Goal: Task Accomplishment & Management: Manage account settings

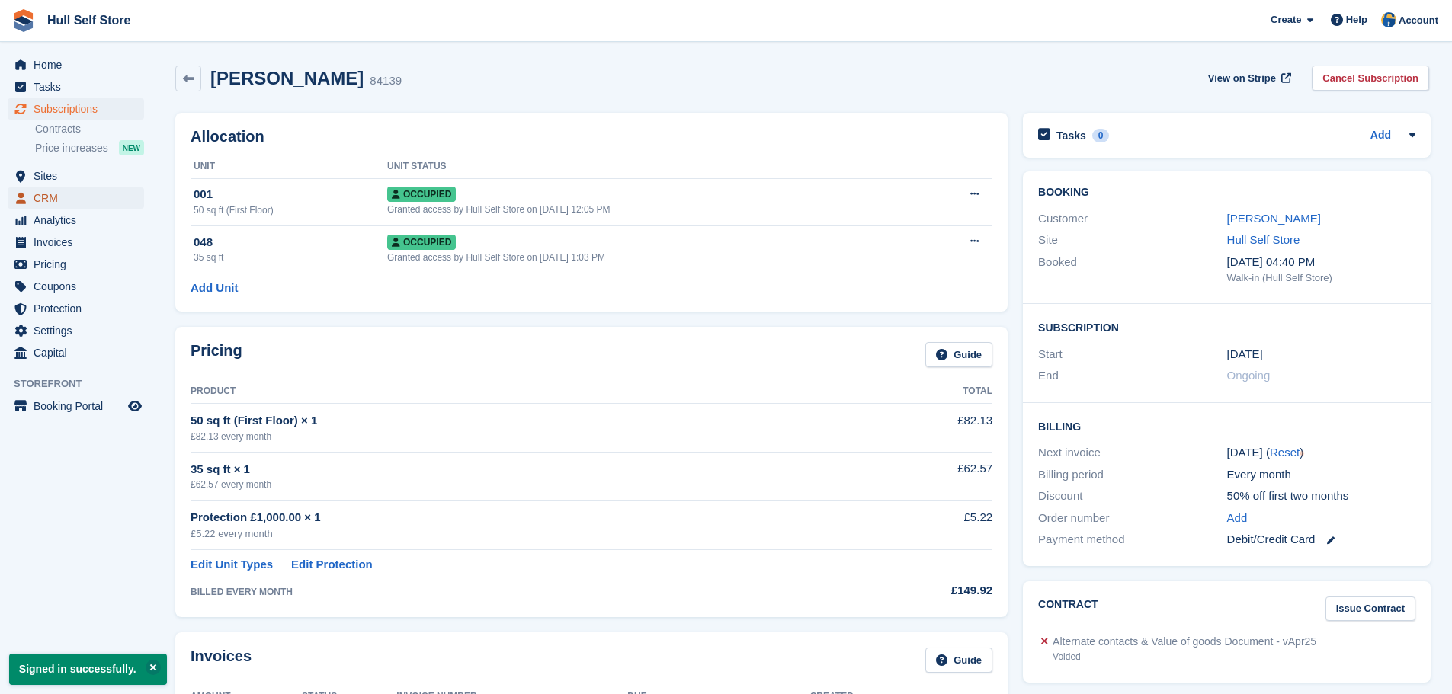
click at [55, 196] on span "CRM" at bounding box center [79, 198] width 91 height 21
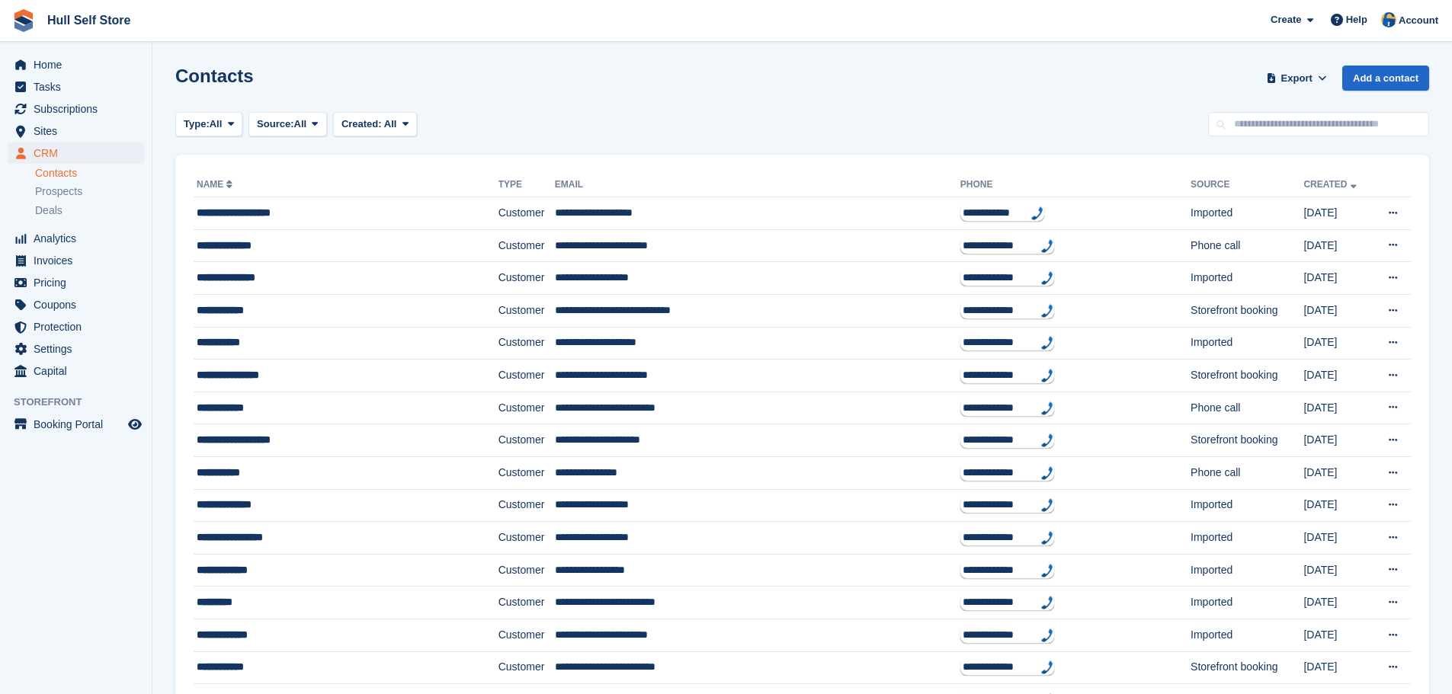
click at [614, 103] on div "Contacts Export Export Contacts Export a CSV of all Contacts which match the cu…" at bounding box center [802, 87] width 1254 height 43
click at [41, 260] on span "Invoices" at bounding box center [79, 260] width 91 height 21
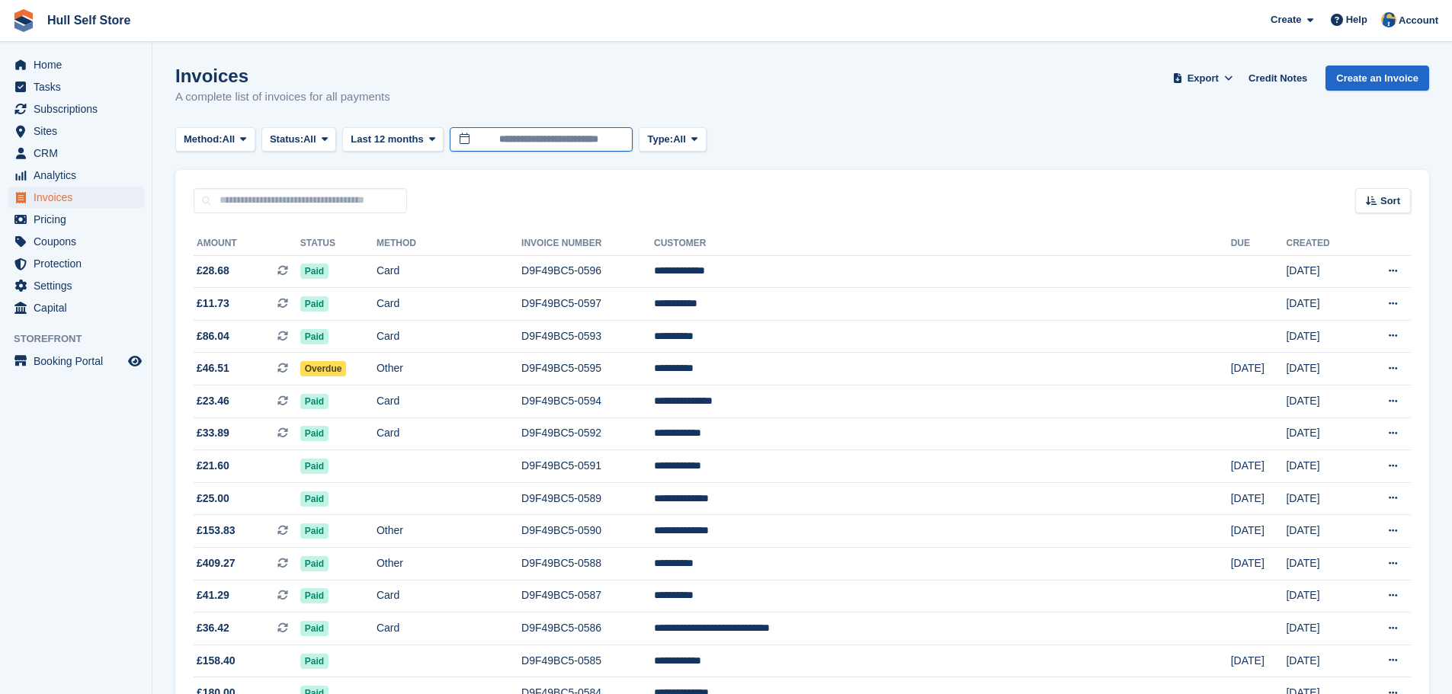
click at [503, 143] on input "**********" at bounding box center [541, 139] width 183 height 25
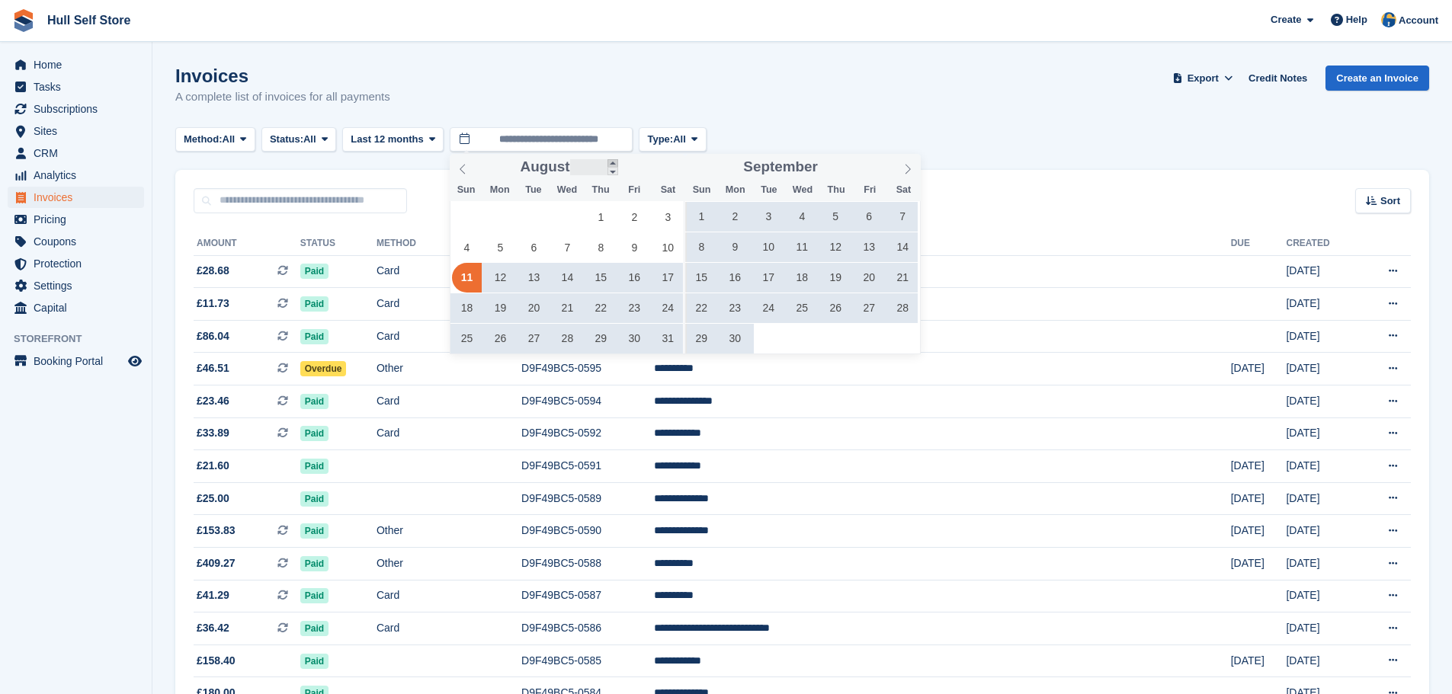
click at [612, 163] on span at bounding box center [613, 163] width 11 height 8
type input "****"
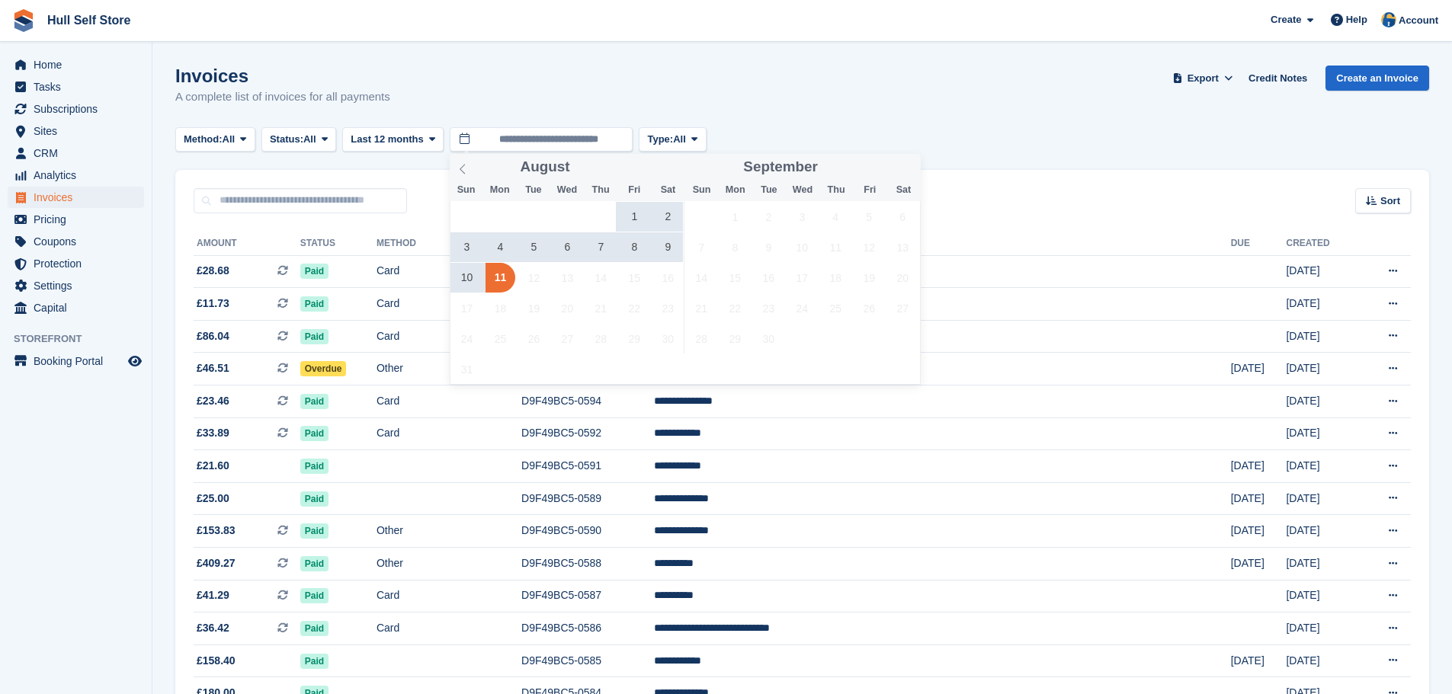
click at [670, 245] on span "9" at bounding box center [668, 247] width 30 height 30
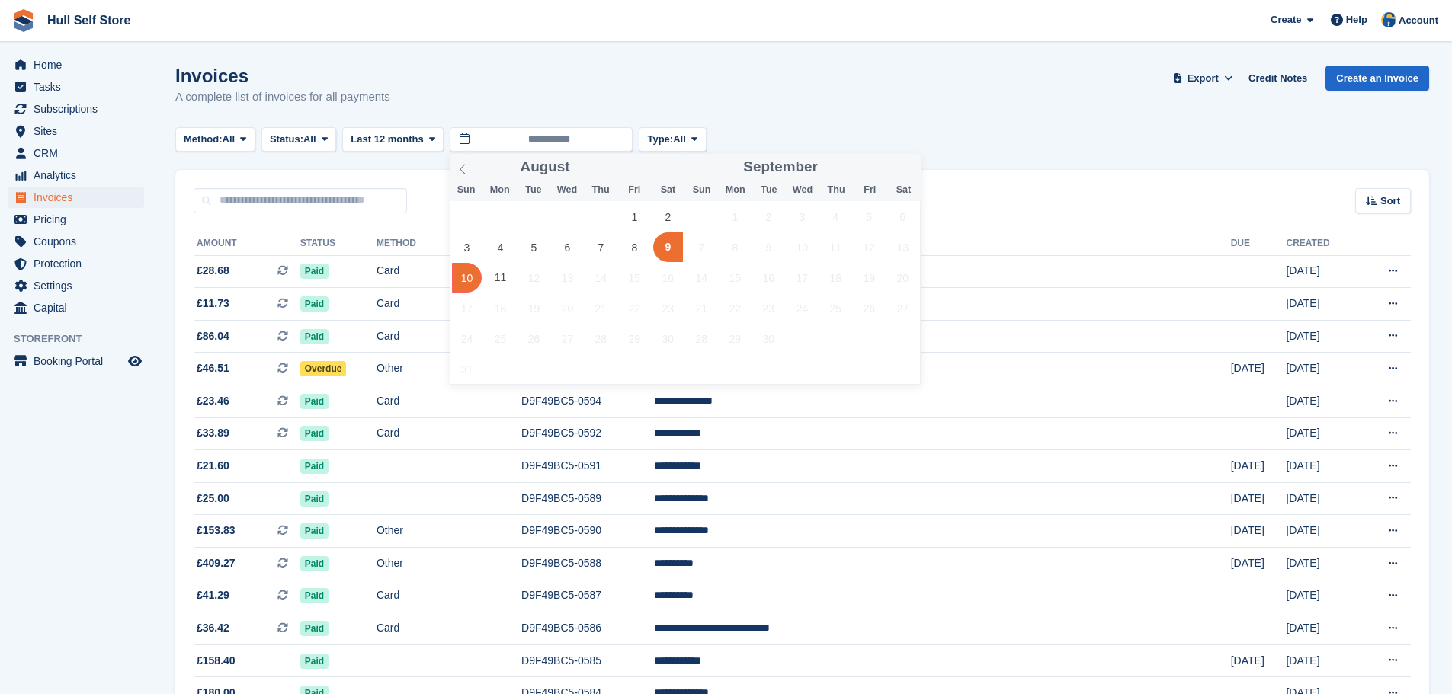
click at [462, 284] on span "10" at bounding box center [467, 278] width 30 height 30
type input "**********"
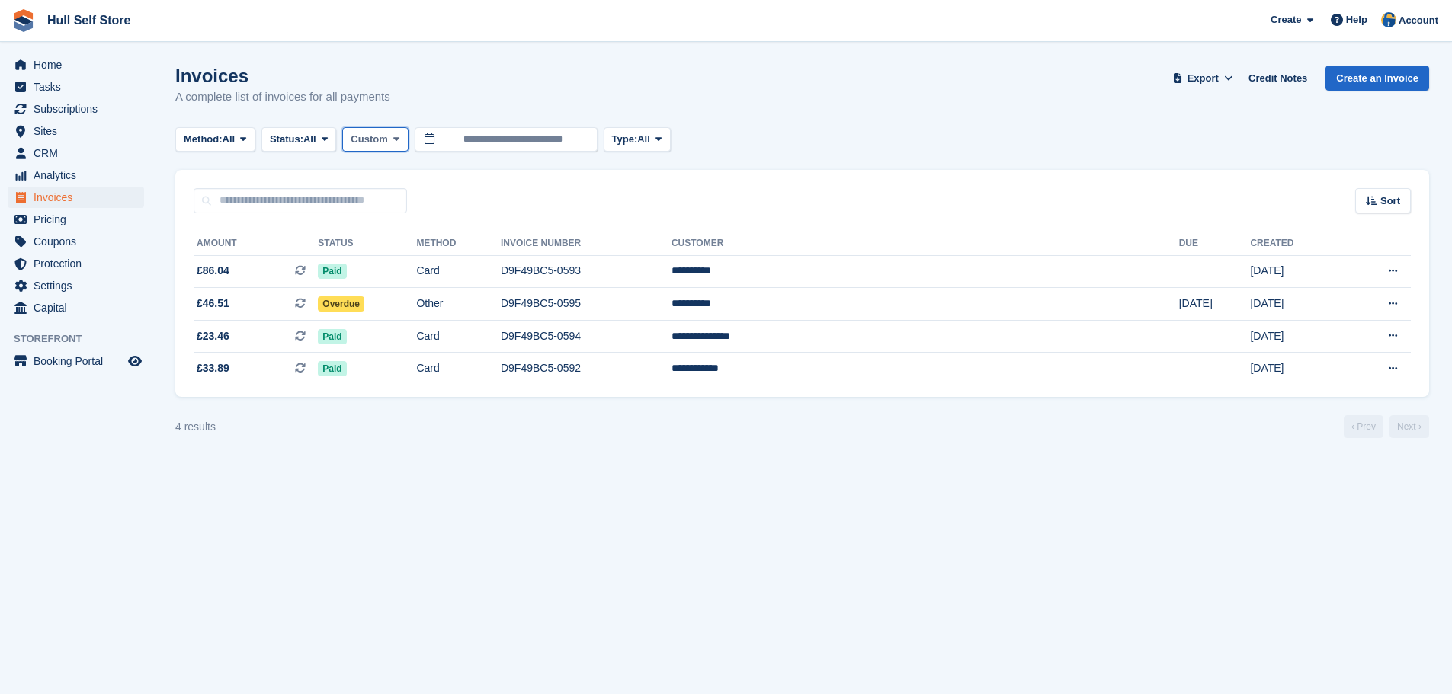
click at [370, 143] on span "Custom" at bounding box center [369, 139] width 37 height 15
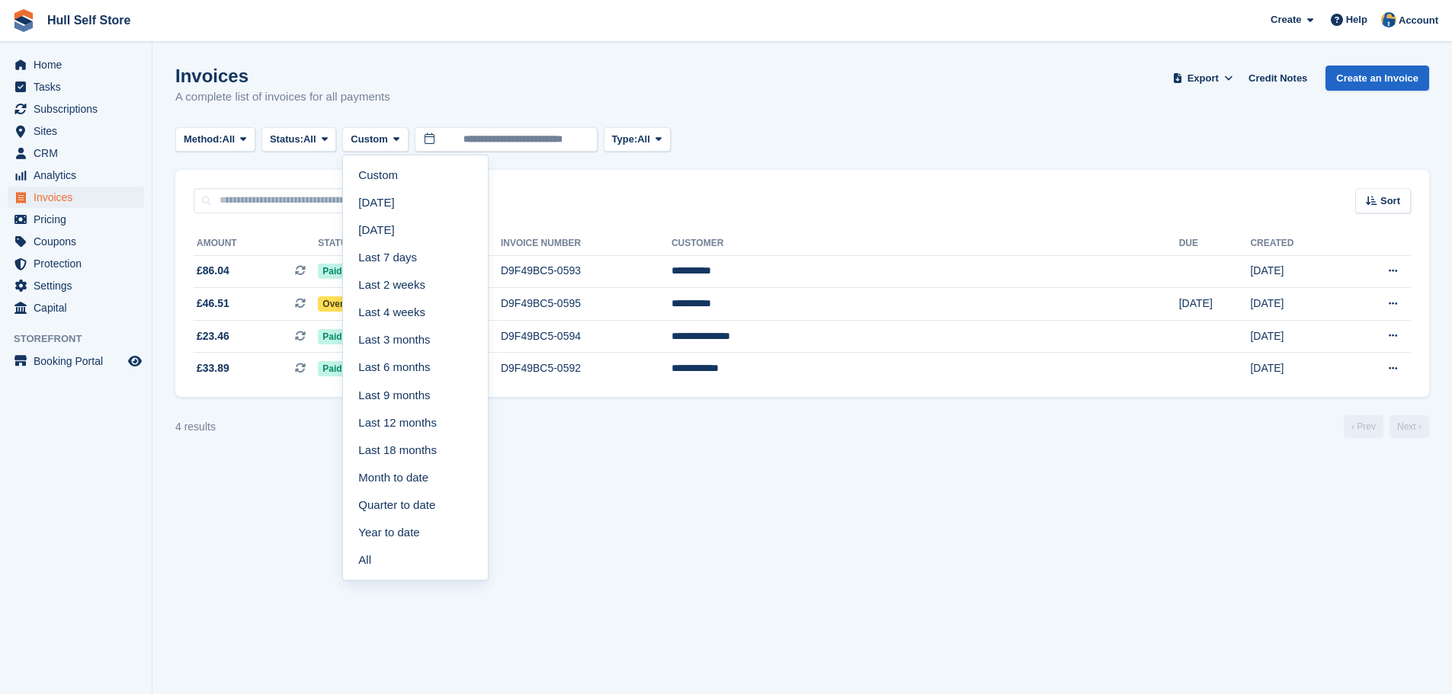
click at [838, 189] on div "Sort Sort by Date created Created (oldest first) Created (newest first)" at bounding box center [802, 191] width 1254 height 43
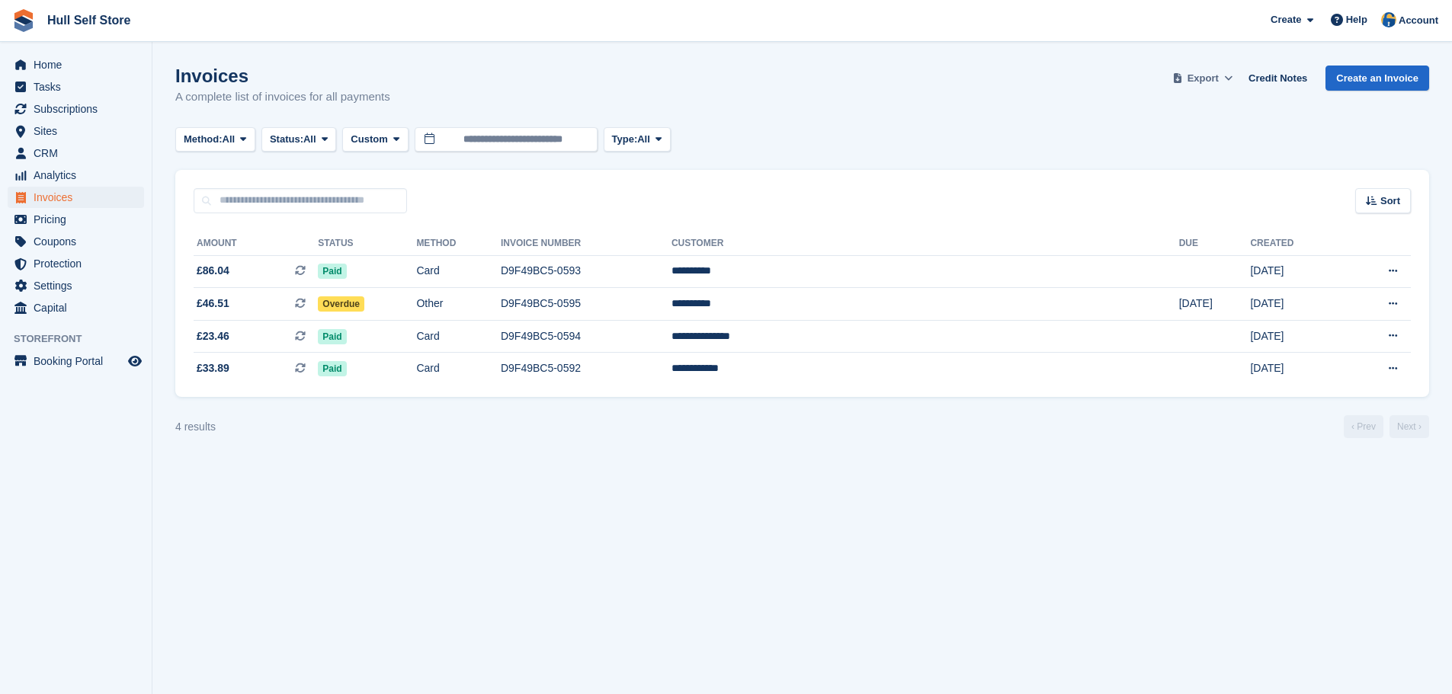
click at [1217, 82] on span "Export" at bounding box center [1203, 78] width 31 height 15
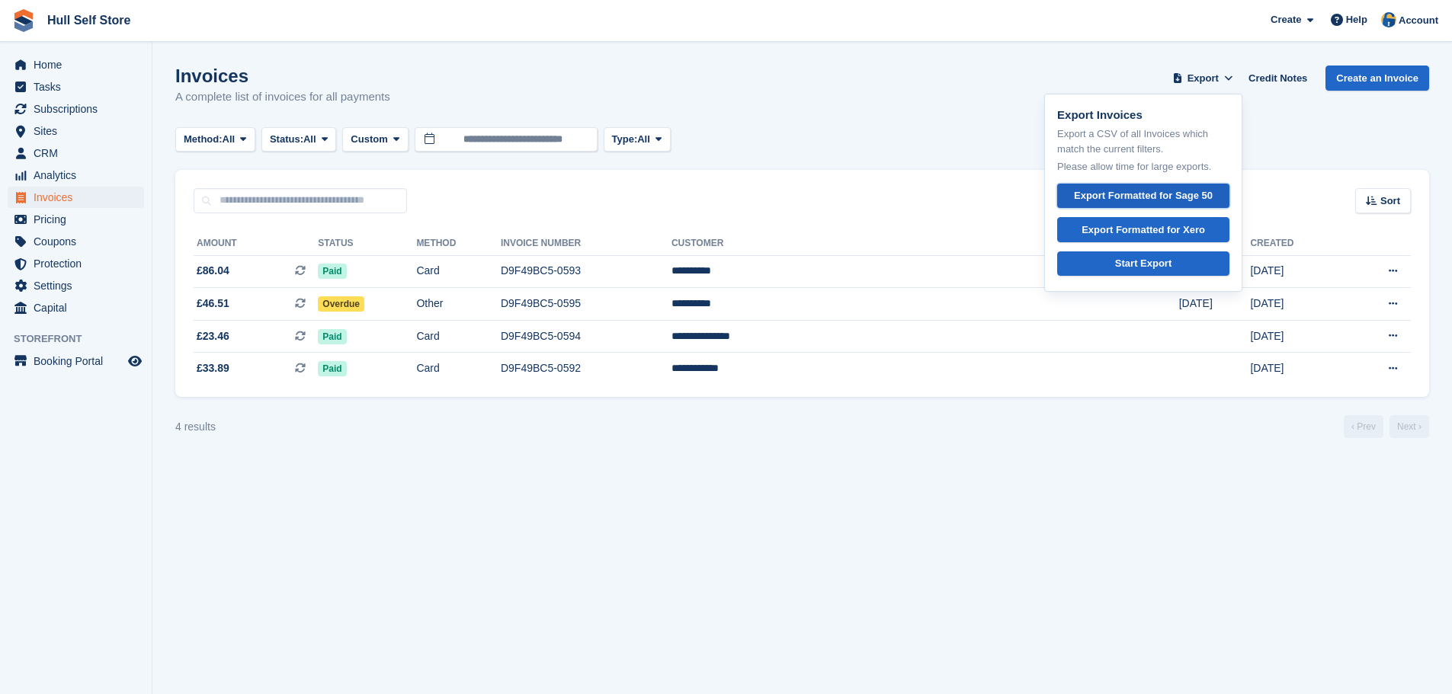
click at [1154, 198] on div "Export Formatted for Sage 50" at bounding box center [1143, 195] width 139 height 15
click at [828, 96] on div "Invoices A complete list of invoices for all payments Export Export Invoices Ex…" at bounding box center [802, 95] width 1254 height 59
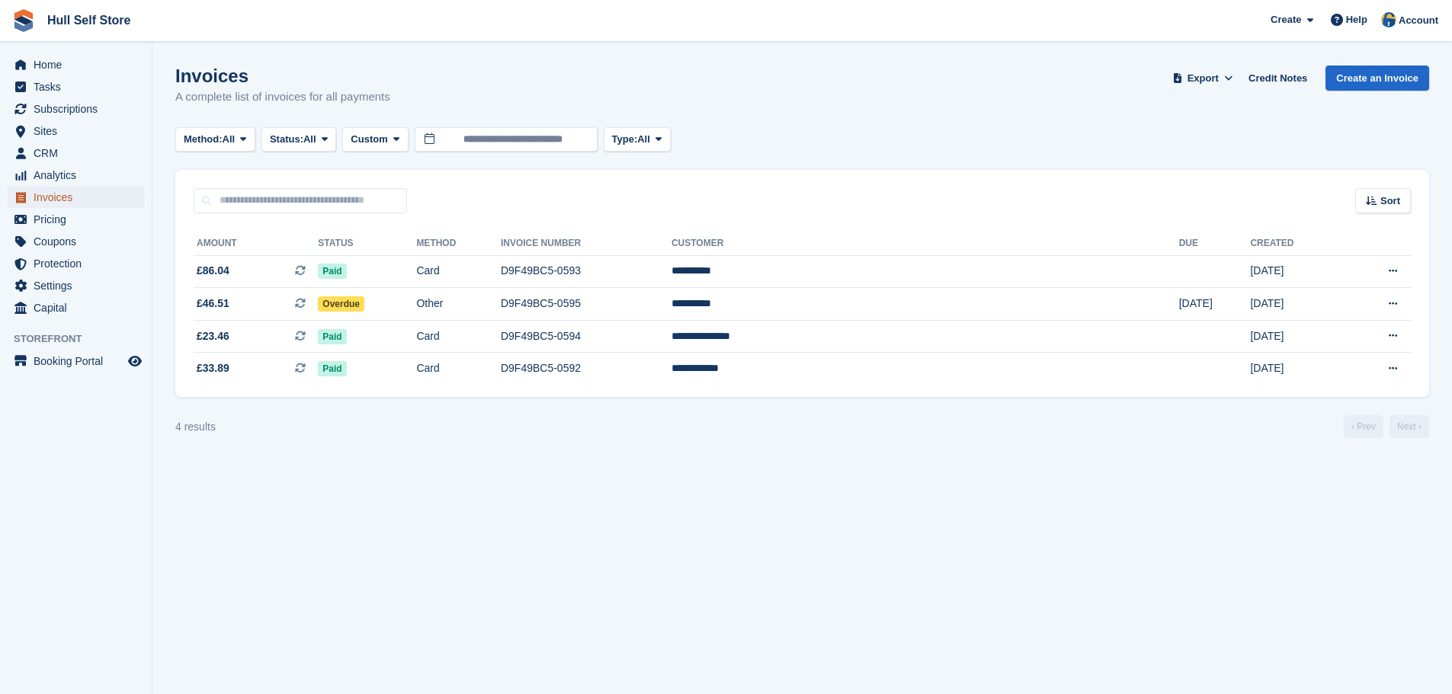
click at [103, 199] on span "Invoices" at bounding box center [79, 197] width 91 height 21
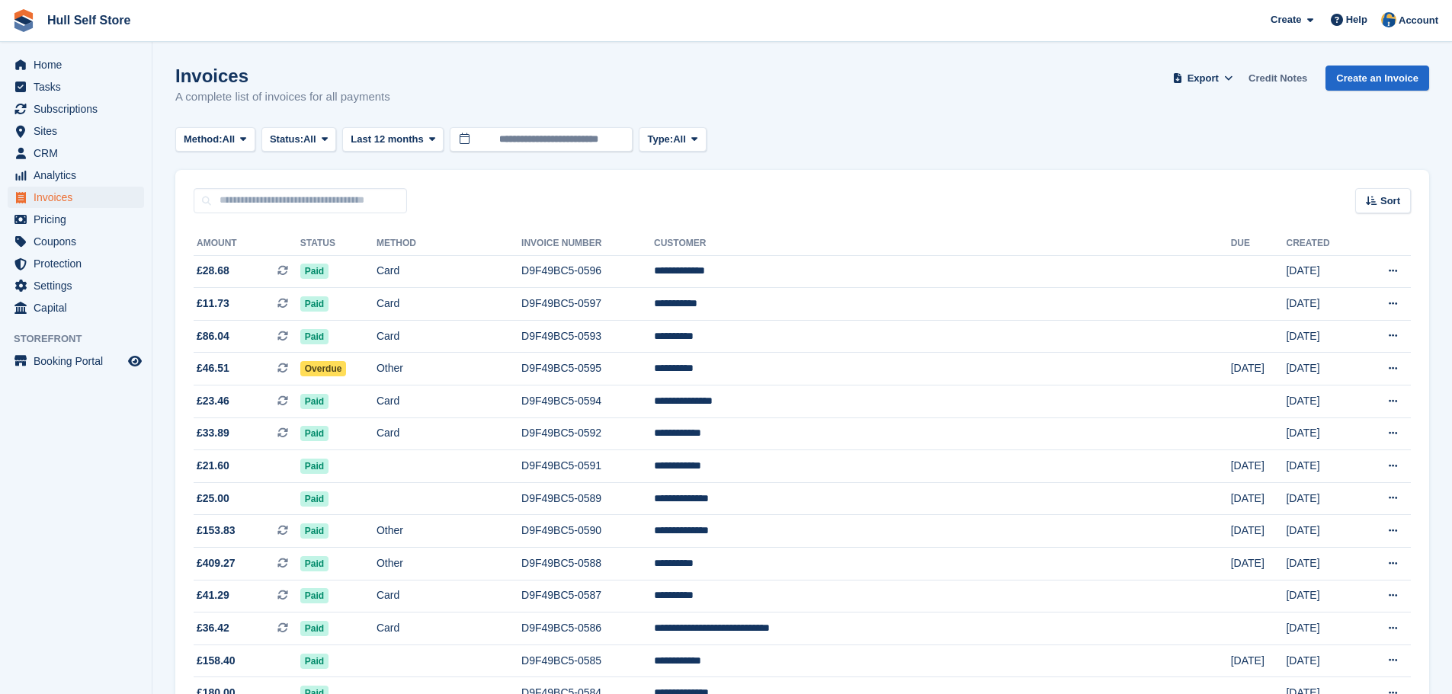
click at [1271, 84] on link "Credit Notes" at bounding box center [1277, 78] width 71 height 25
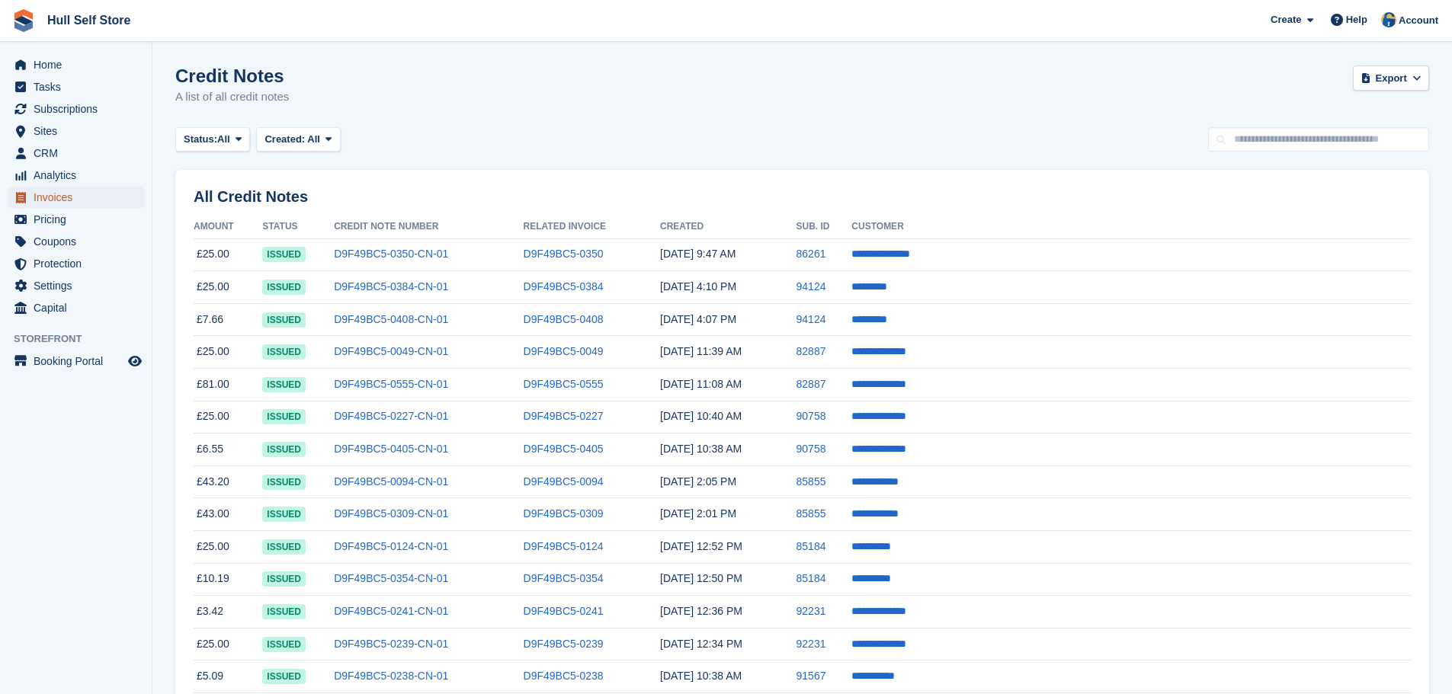
click at [98, 197] on span "Invoices" at bounding box center [79, 197] width 91 height 21
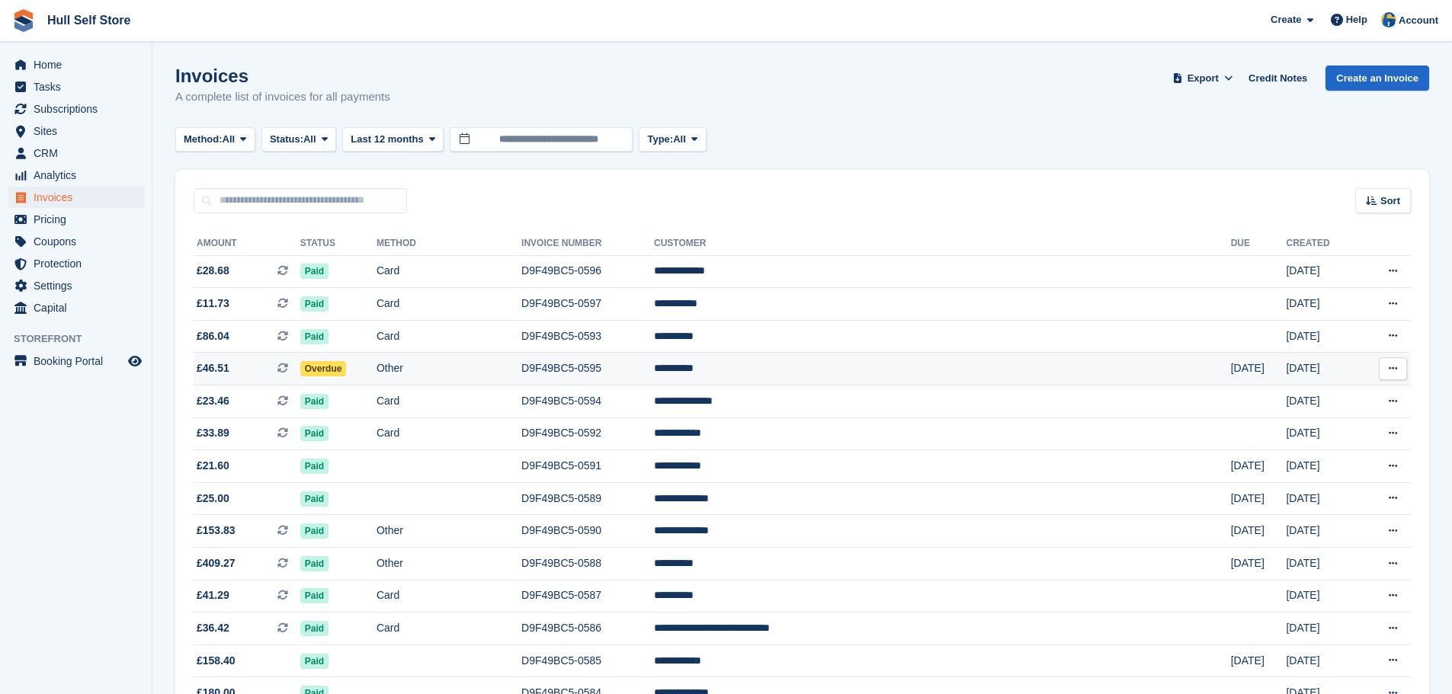
click at [520, 381] on td "Other" at bounding box center [449, 369] width 145 height 33
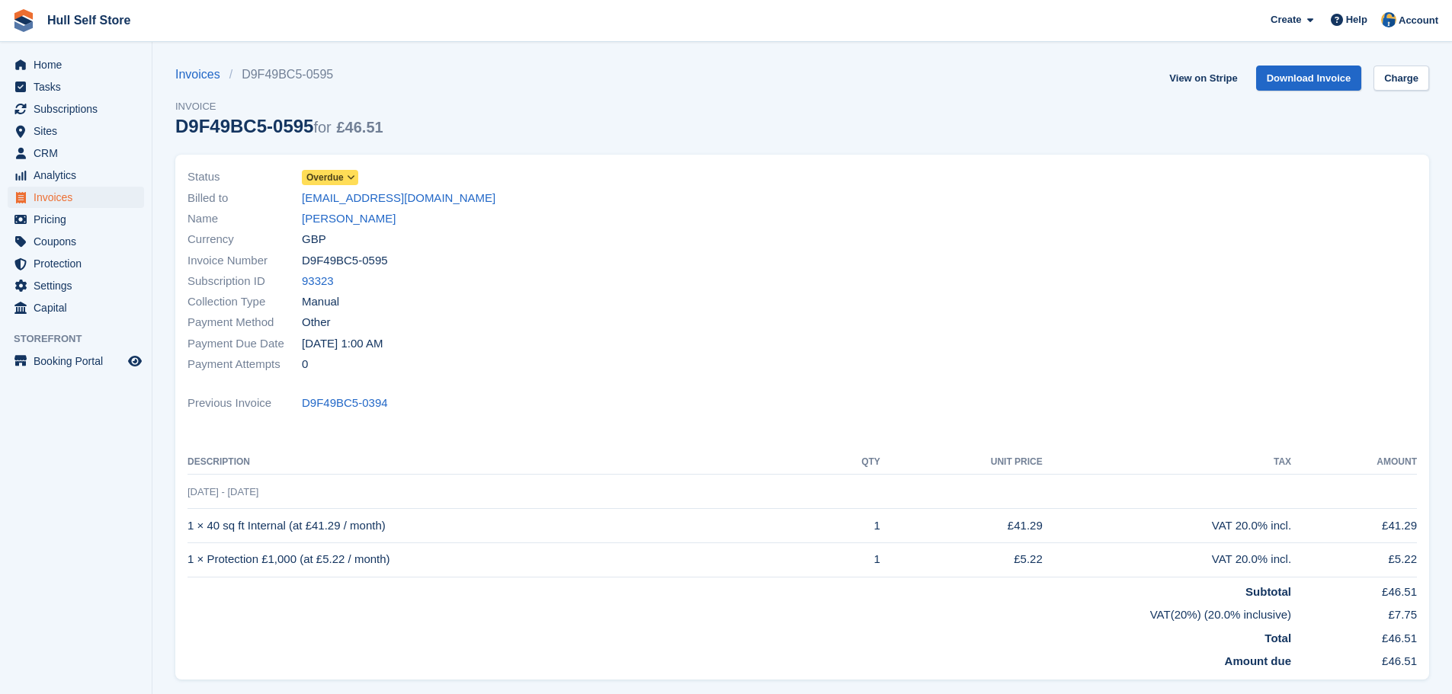
drag, startPoint x: 1379, startPoint y: 525, endPoint x: 1430, endPoint y: 523, distance: 51.1
click at [1430, 523] on div "Status Overdue Billed to [EMAIL_ADDRESS][DOMAIN_NAME] Name [PERSON_NAME] Curren…" at bounding box center [802, 422] width 1272 height 553
click at [1423, 525] on div "Status Overdue Billed to janewhite61@gmail.com Name Jane White Currency GBP Inv…" at bounding box center [802, 417] width 1254 height 525
click at [1413, 575] on td "£5.22" at bounding box center [1354, 560] width 126 height 34
click at [1401, 628] on td "£46.51" at bounding box center [1354, 636] width 126 height 24
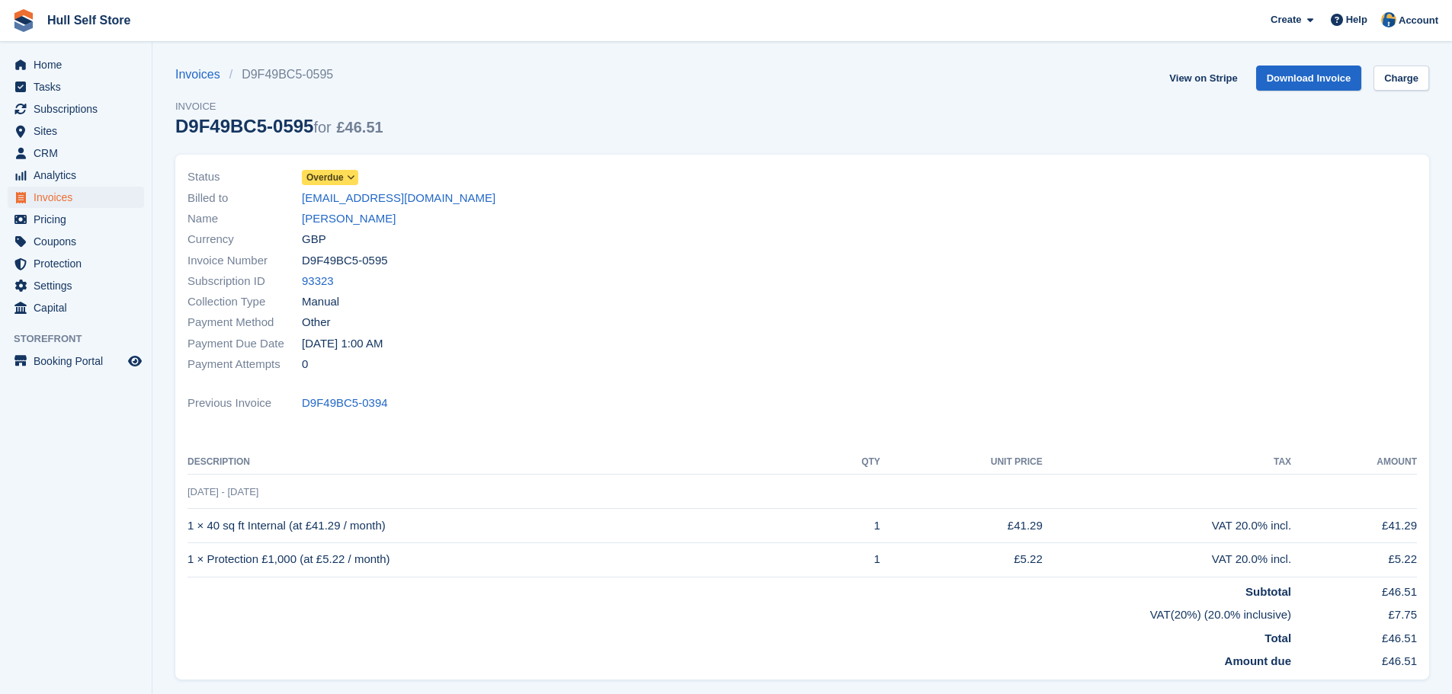
click at [495, 425] on div "Status Overdue Billed to janewhite61@gmail.com Name Jane White Currency GBP Inv…" at bounding box center [802, 417] width 1254 height 525
click at [200, 76] on link "Invoices" at bounding box center [202, 75] width 54 height 18
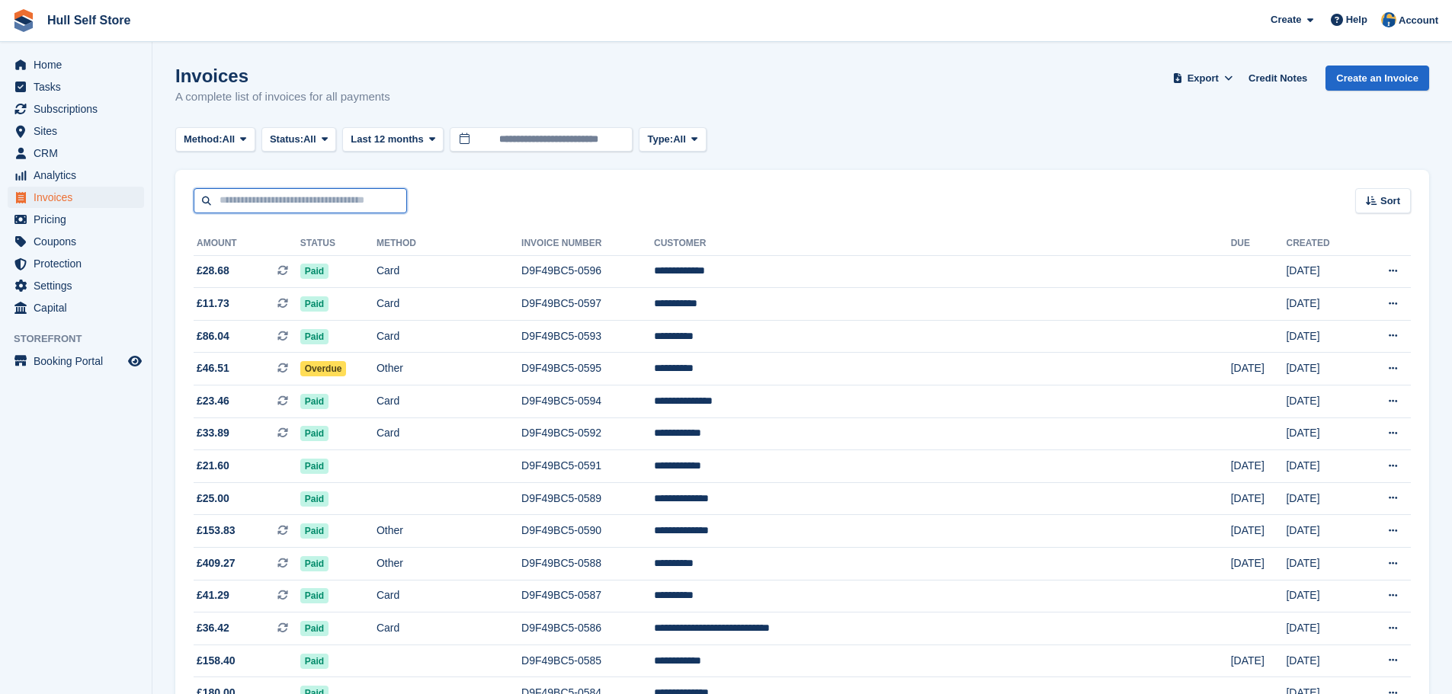
click at [309, 202] on input "text" at bounding box center [300, 200] width 213 height 25
type input "*******"
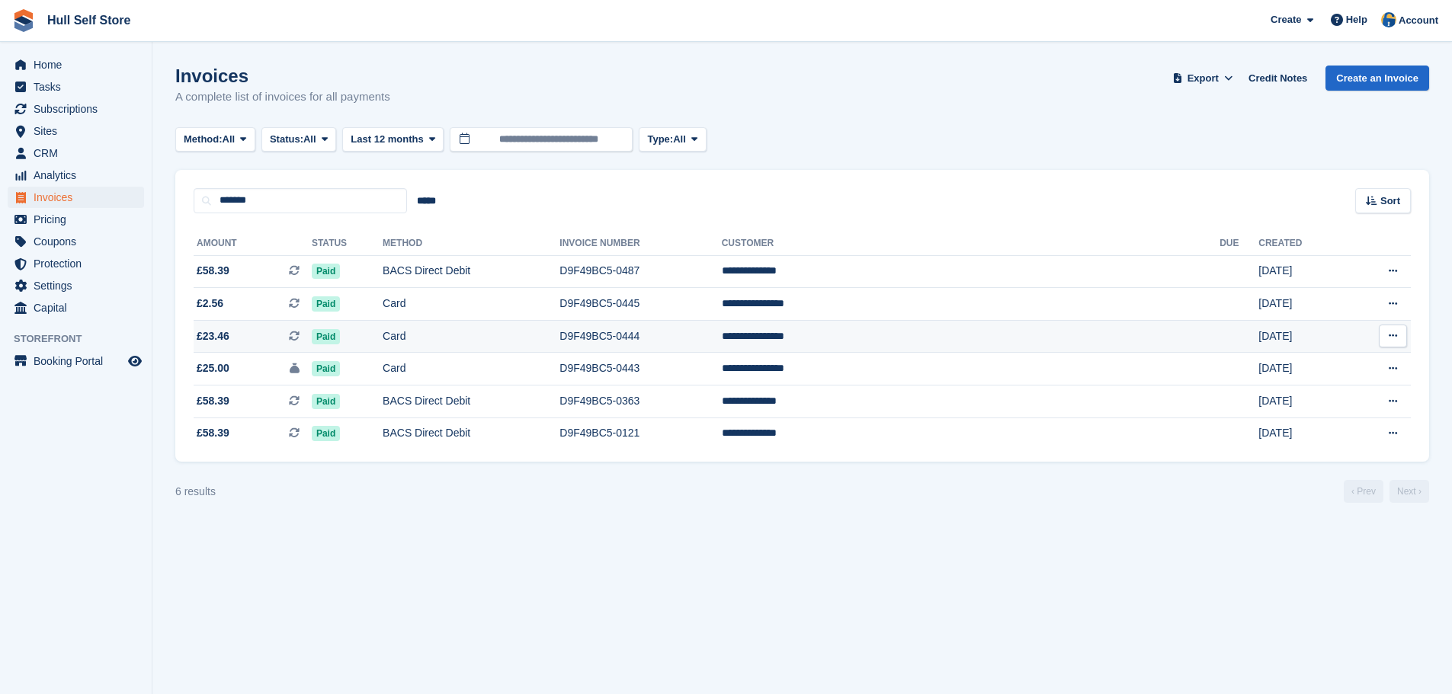
click at [383, 338] on td "Paid" at bounding box center [347, 336] width 71 height 33
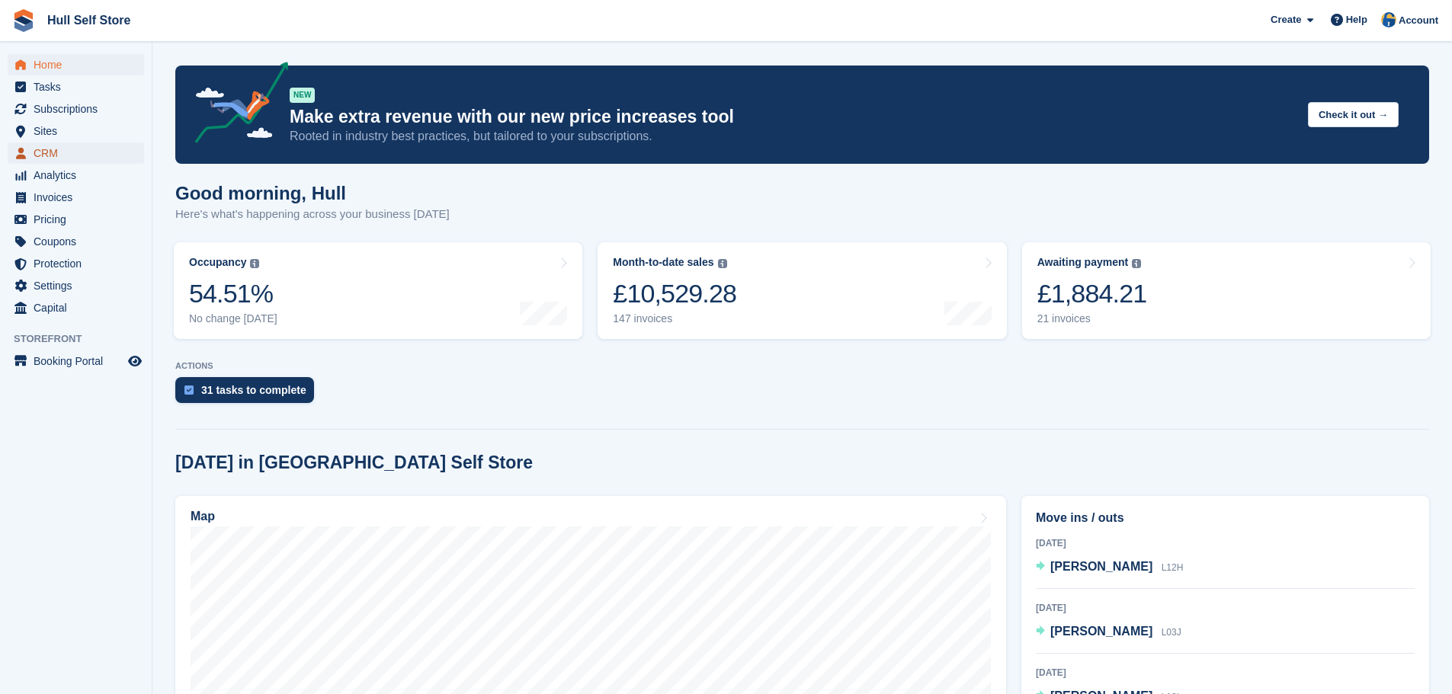
click at [56, 154] on span "CRM" at bounding box center [79, 153] width 91 height 21
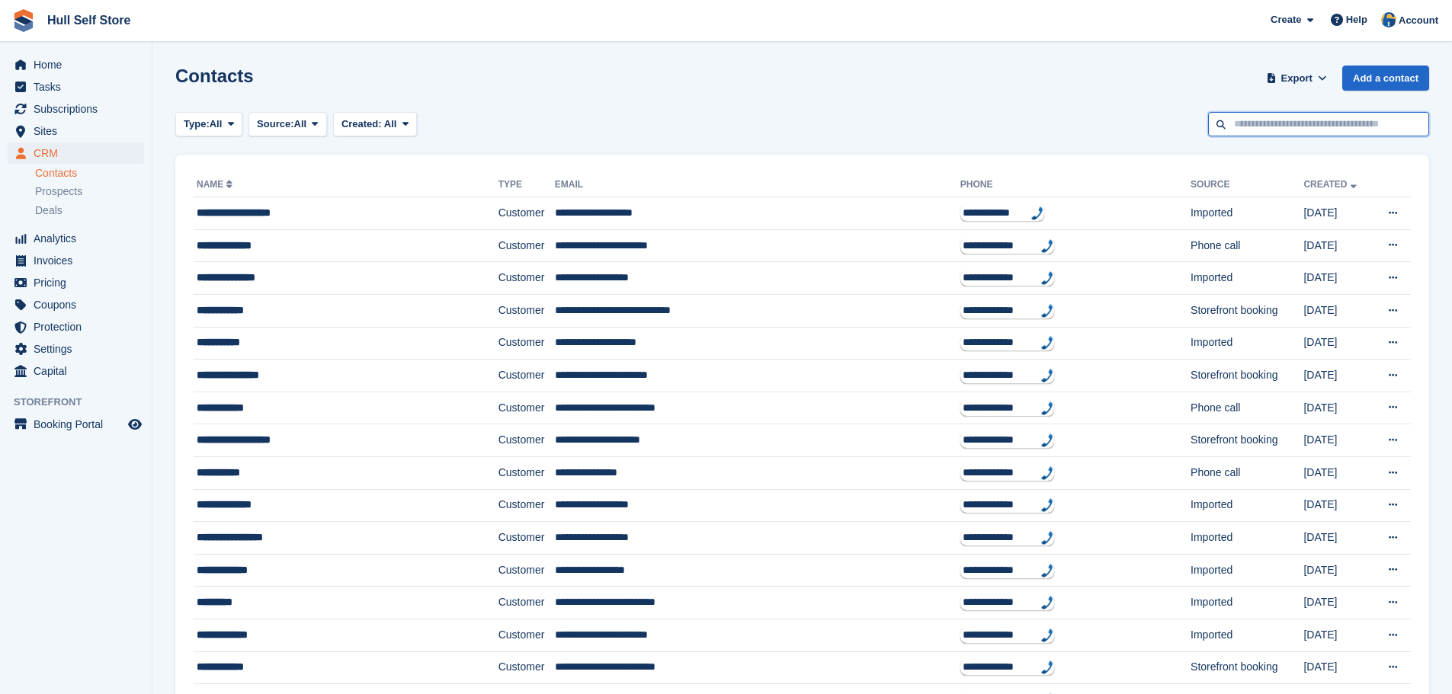
click at [1332, 132] on input "text" at bounding box center [1318, 124] width 221 height 25
type input "*******"
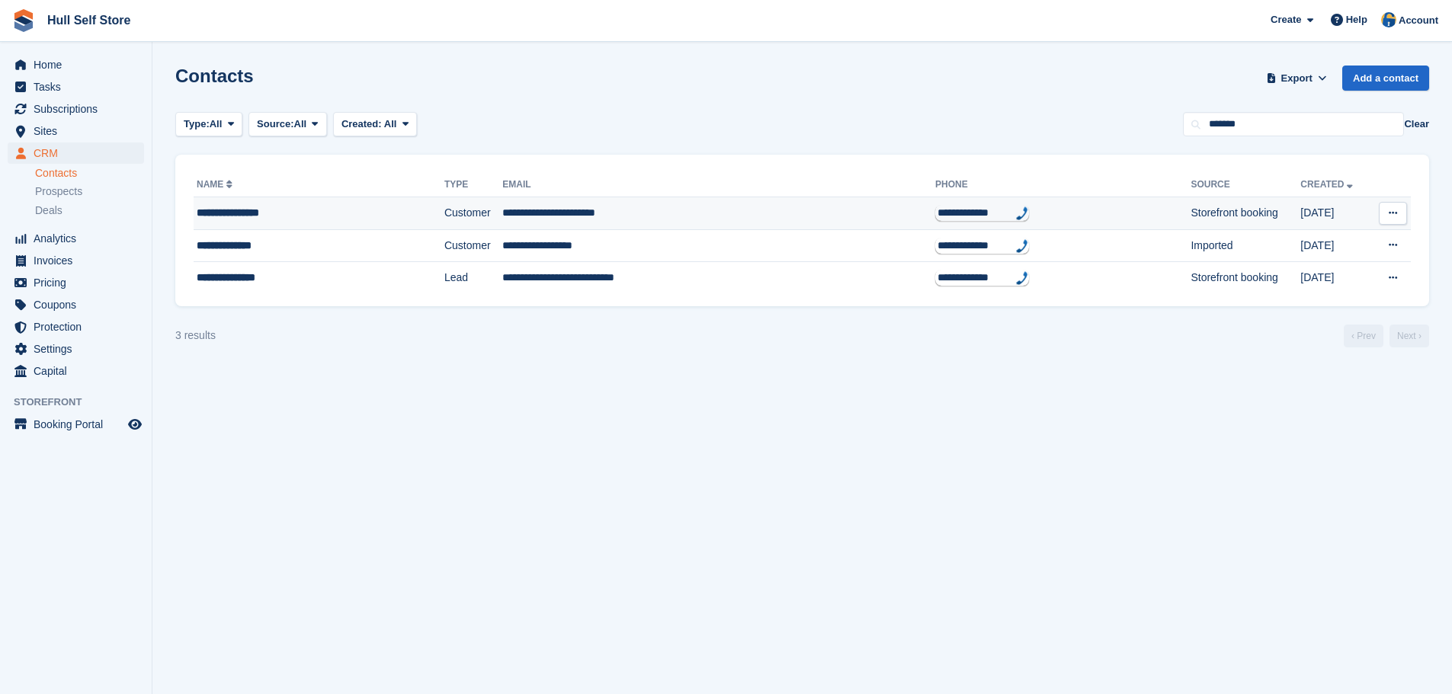
click at [444, 200] on td "Customer" at bounding box center [473, 213] width 58 height 33
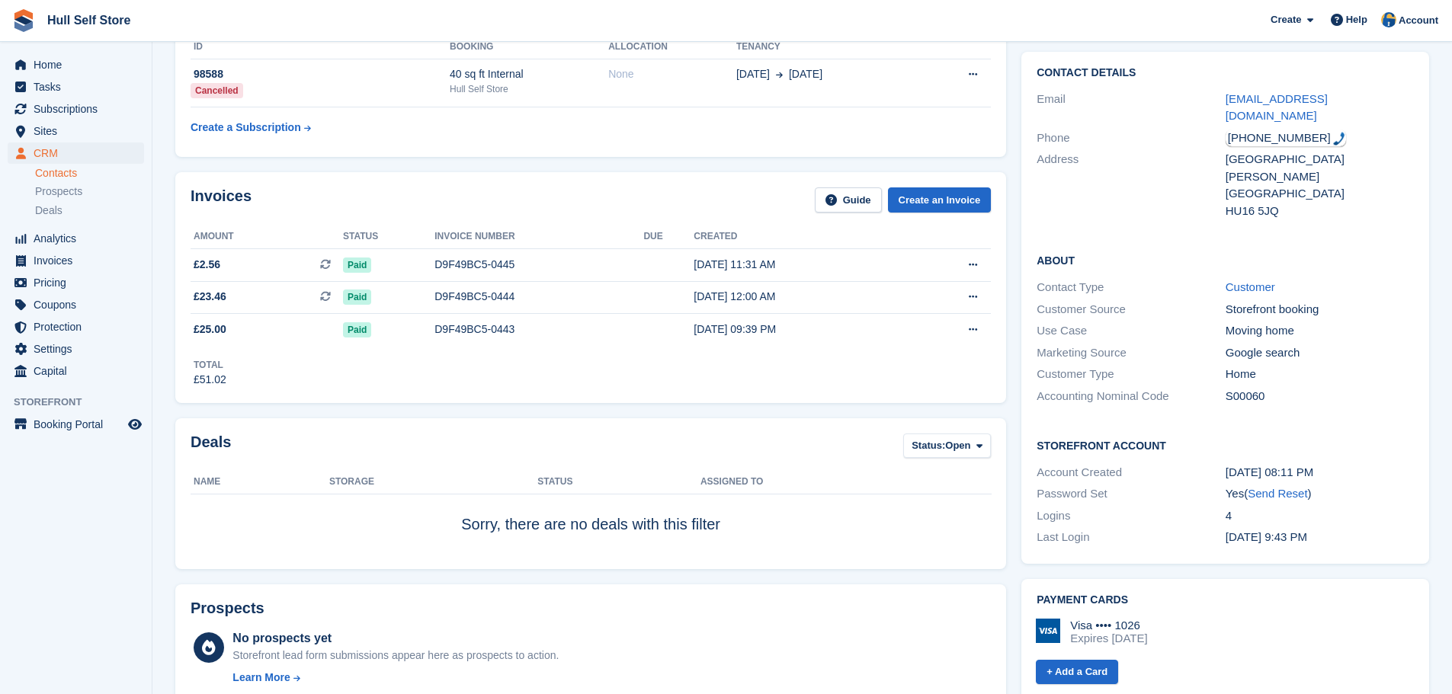
scroll to position [152, 0]
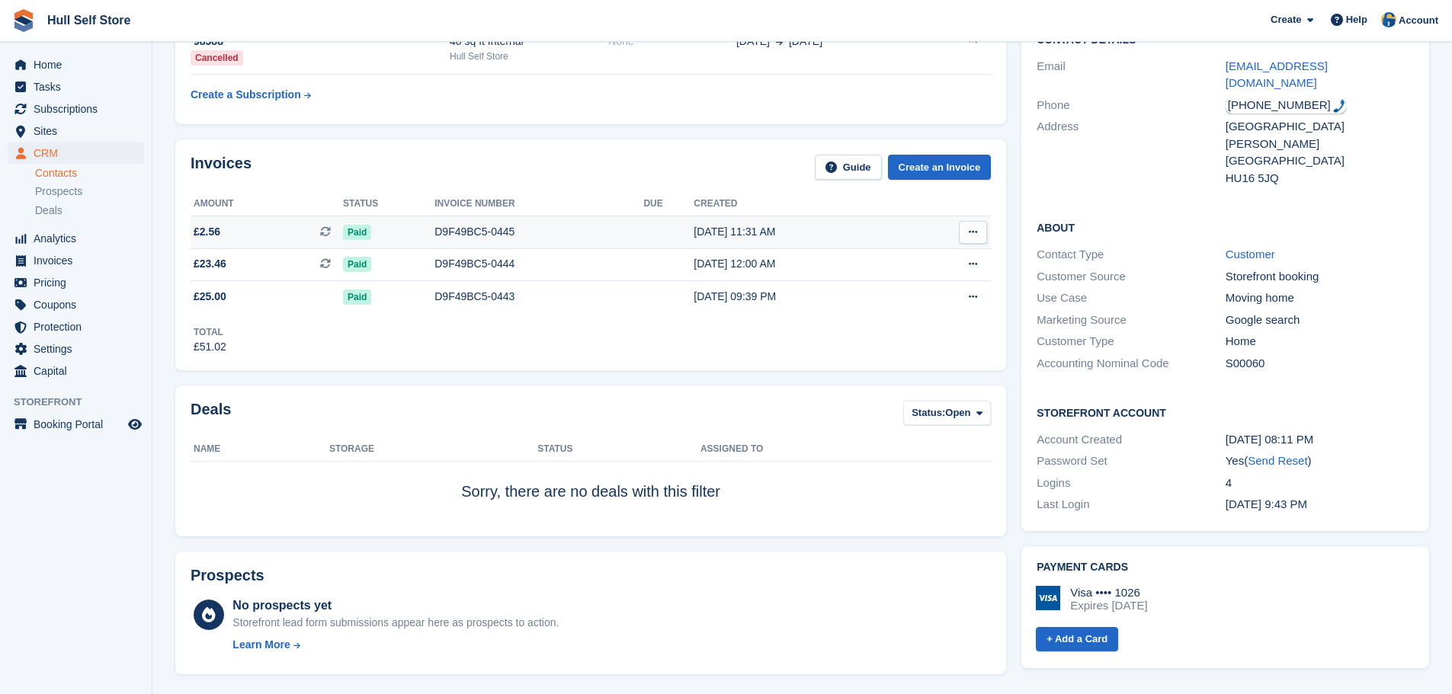
click at [461, 229] on div "D9F49BC5-0445" at bounding box center [538, 232] width 209 height 16
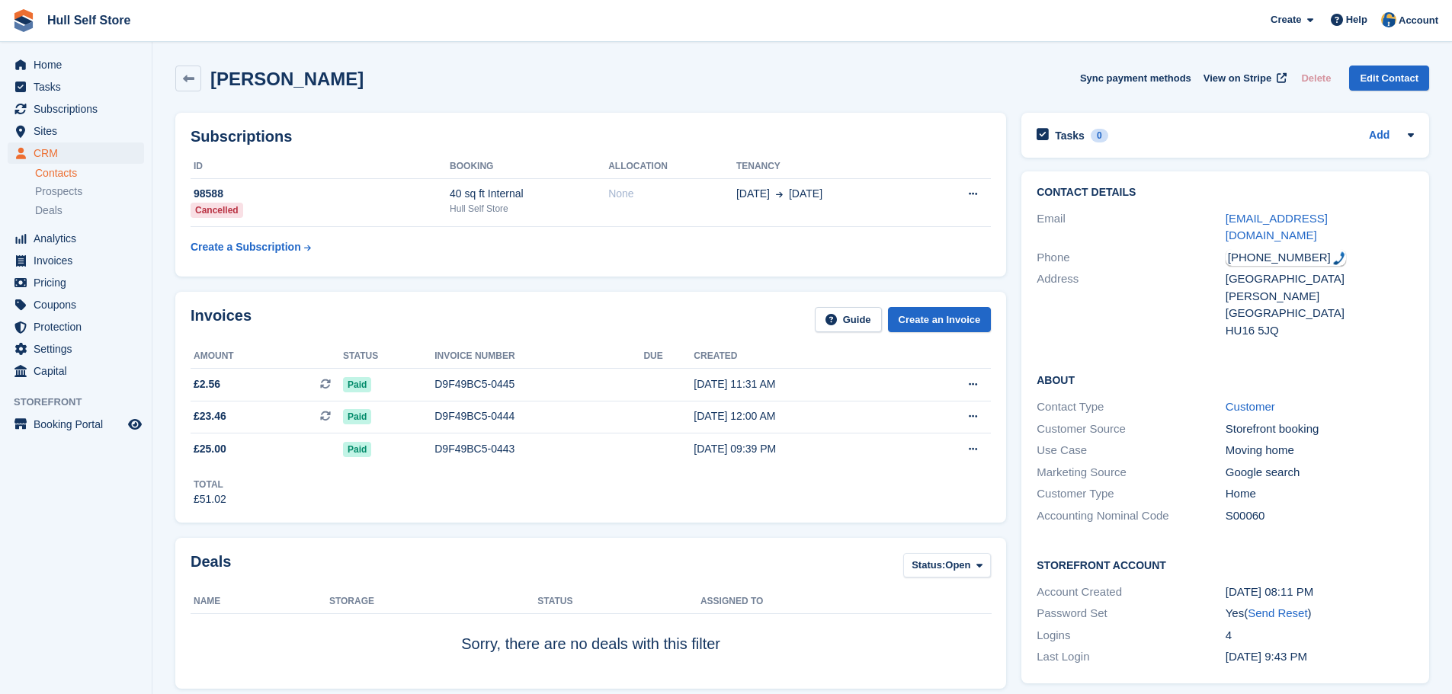
scroll to position [152, 0]
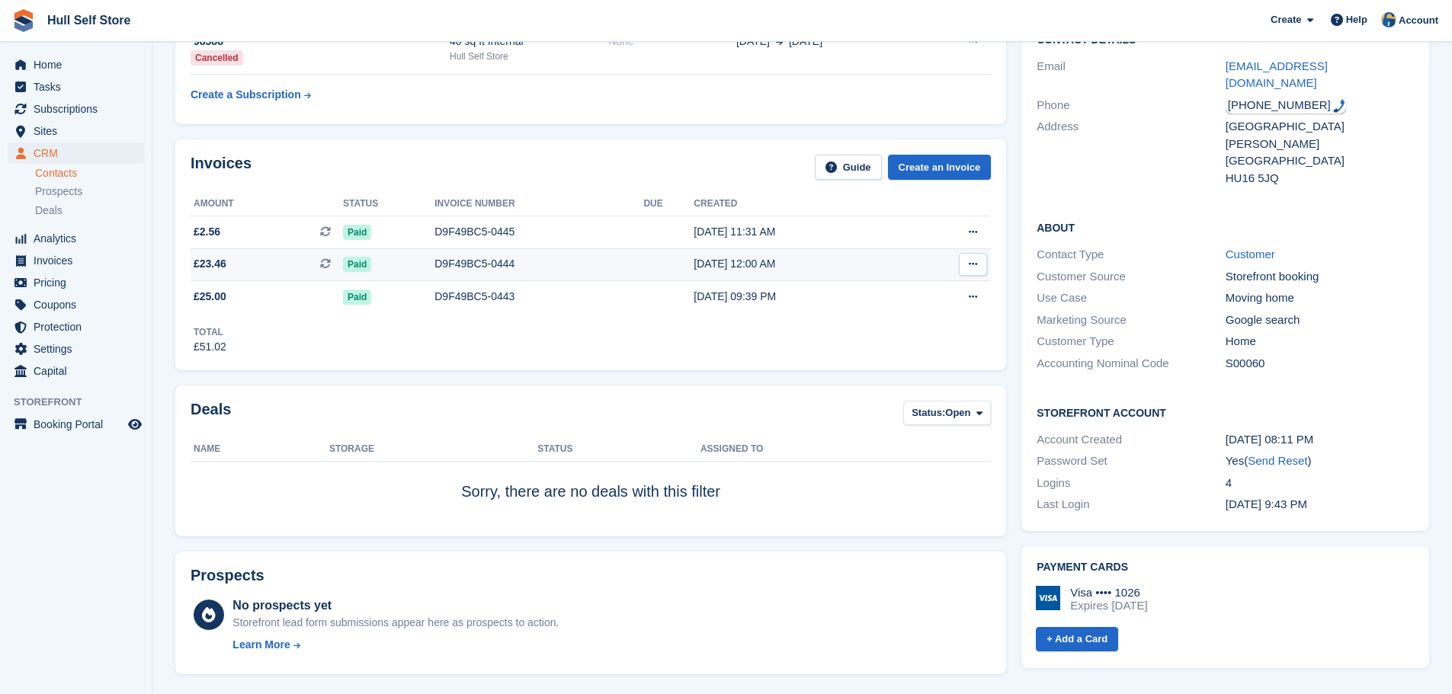
click at [288, 263] on span "£23.46 This is a recurring subscription invoice." at bounding box center [267, 264] width 152 height 16
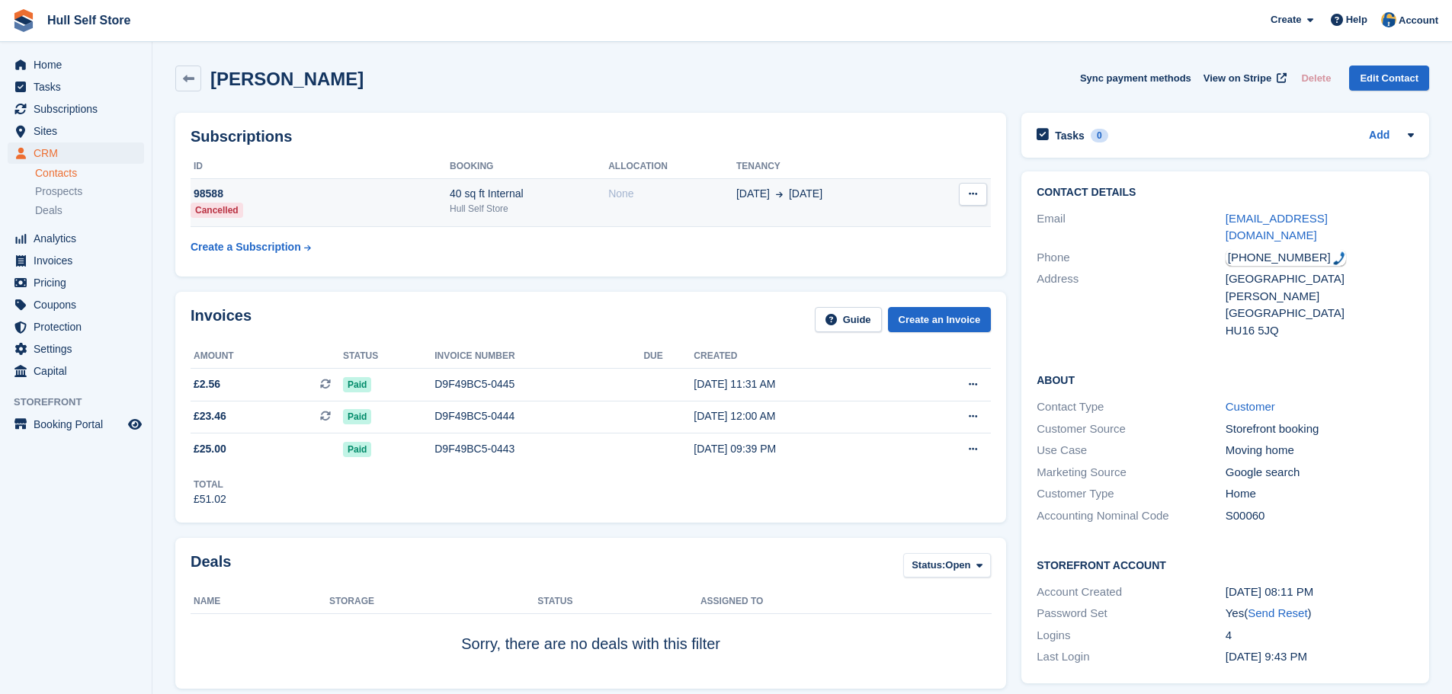
click at [392, 211] on td "98588 Cancelled" at bounding box center [320, 202] width 259 height 49
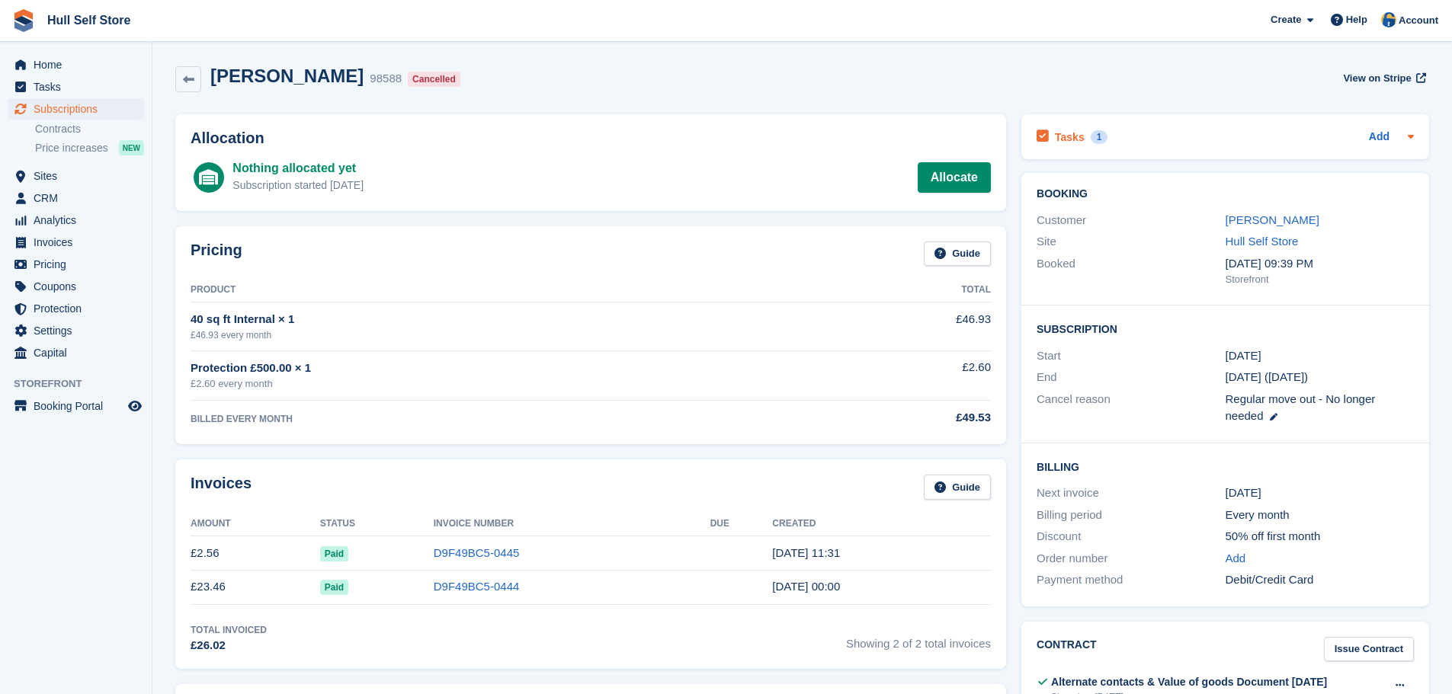
click at [1089, 146] on div "Tasks 1" at bounding box center [1072, 137] width 71 height 21
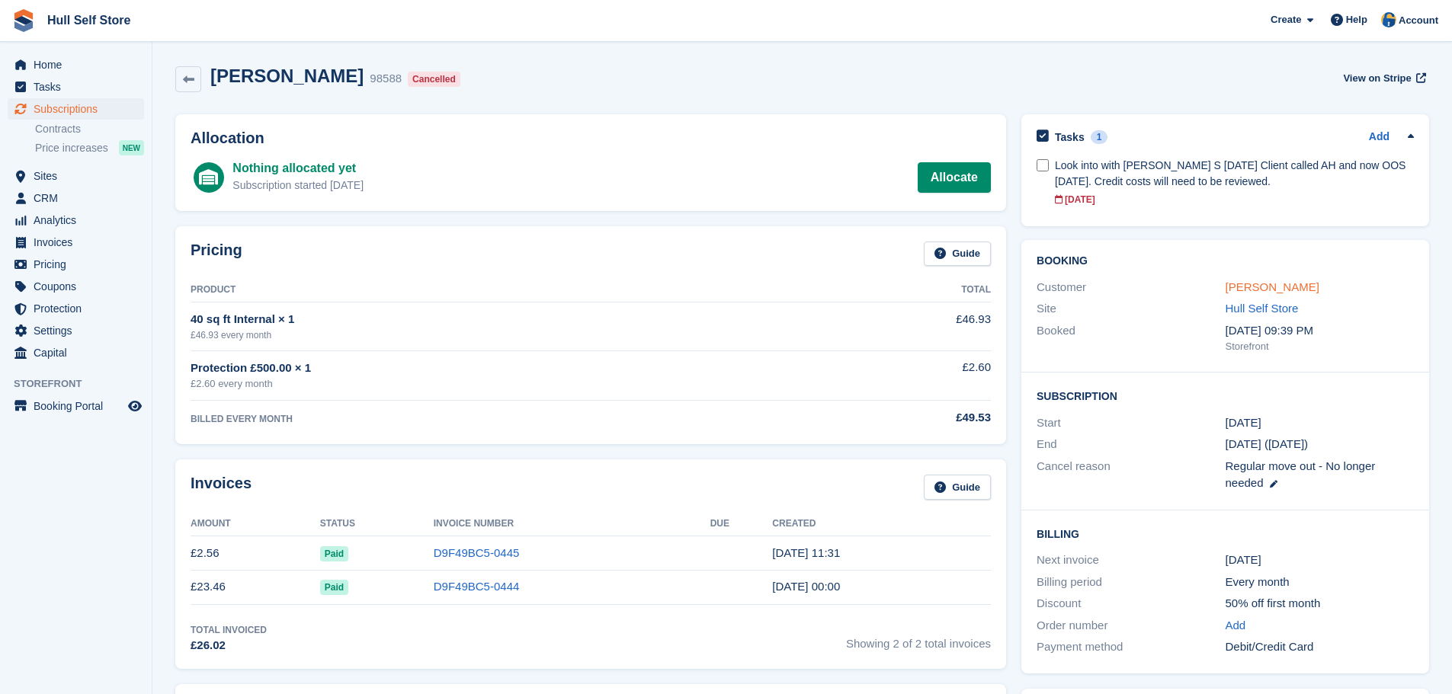
click at [1307, 289] on link "[PERSON_NAME]" at bounding box center [1273, 287] width 94 height 13
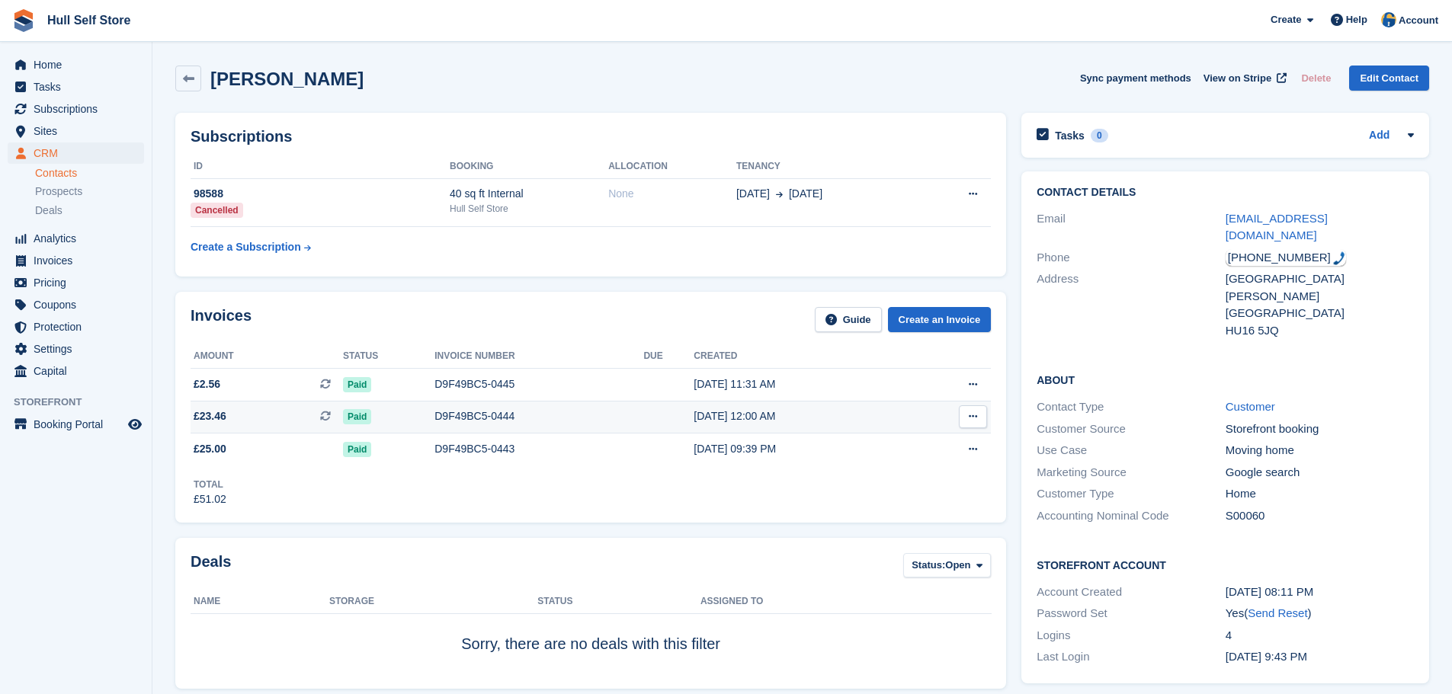
click at [314, 412] on span "£23.46 This is a recurring subscription invoice." at bounding box center [267, 417] width 152 height 16
click at [380, 383] on div "Paid" at bounding box center [388, 385] width 91 height 16
click at [570, 416] on div "D9F49BC5-0444" at bounding box center [538, 417] width 209 height 16
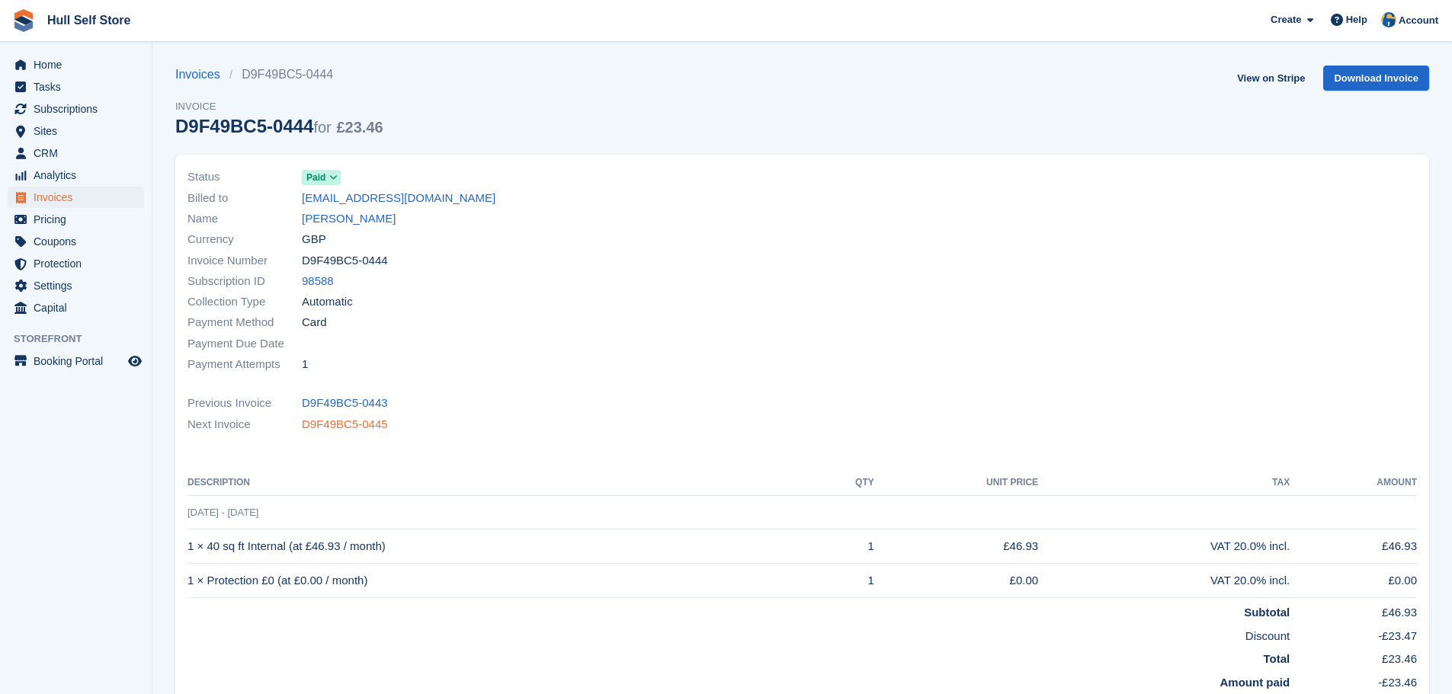
click at [361, 427] on link "D9F49BC5-0445" at bounding box center [345, 425] width 86 height 18
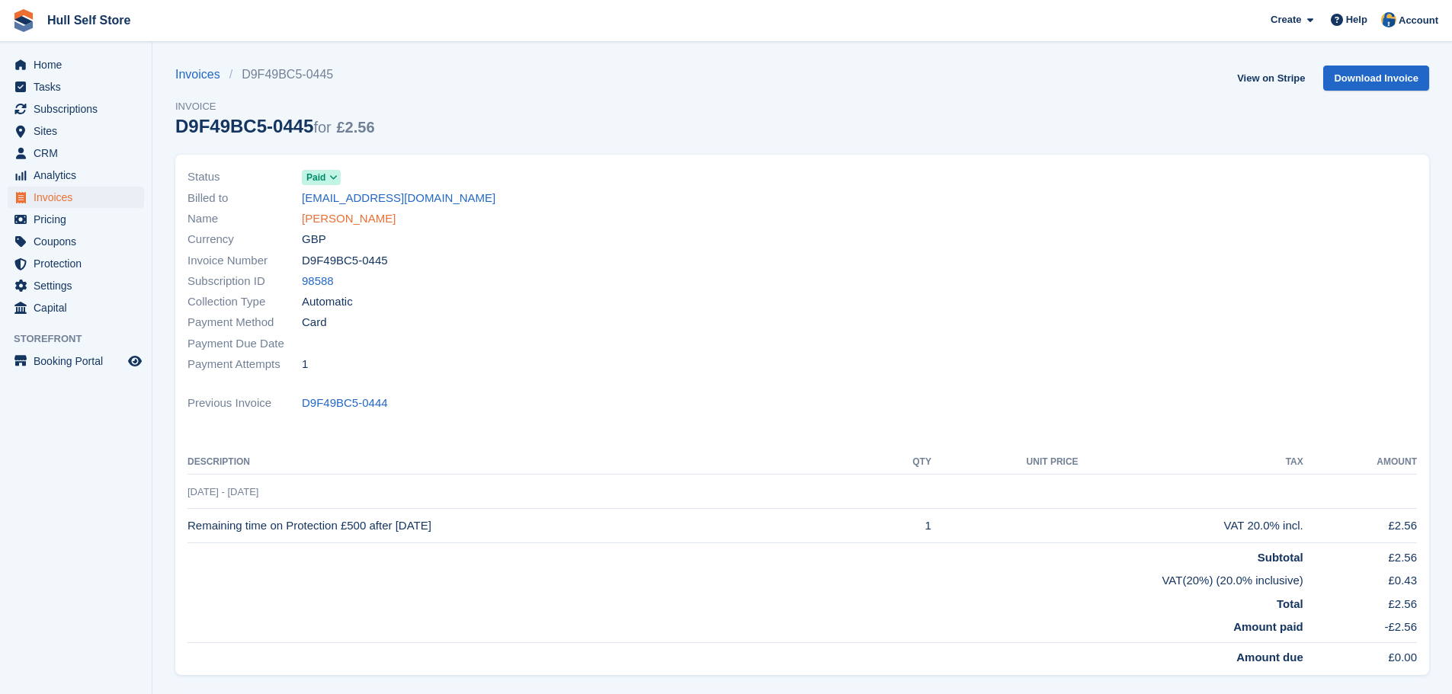
click at [370, 221] on link "[PERSON_NAME]" at bounding box center [349, 219] width 94 height 18
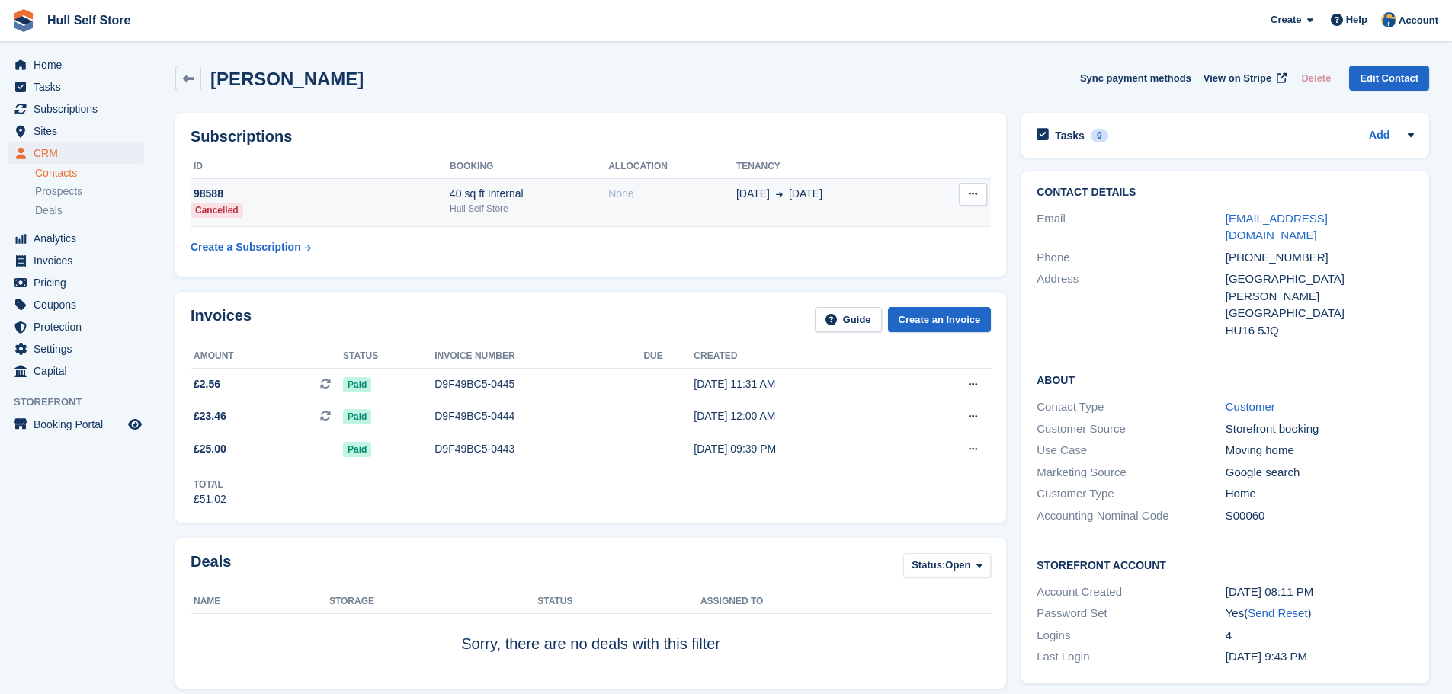
click at [608, 205] on div "Hull Self Store" at bounding box center [529, 209] width 159 height 14
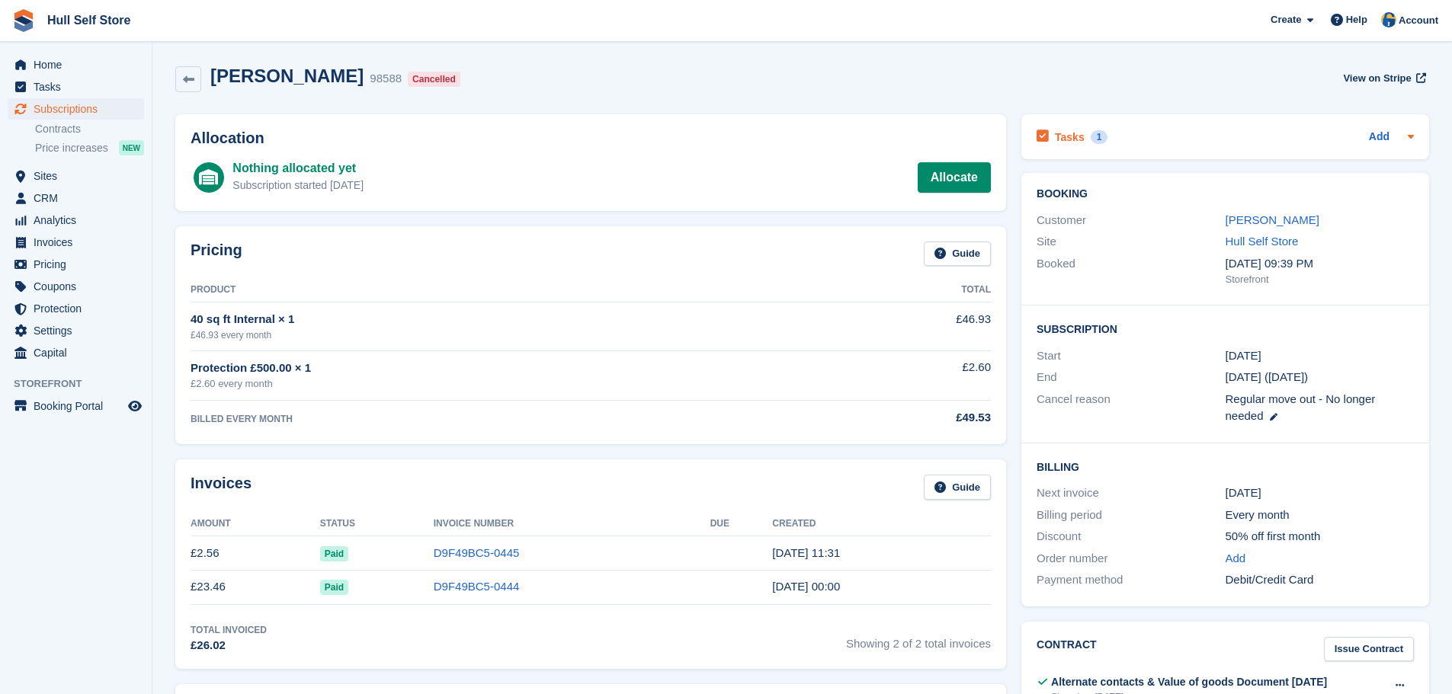
click at [1198, 136] on div "Tasks 1 Add" at bounding box center [1225, 137] width 377 height 21
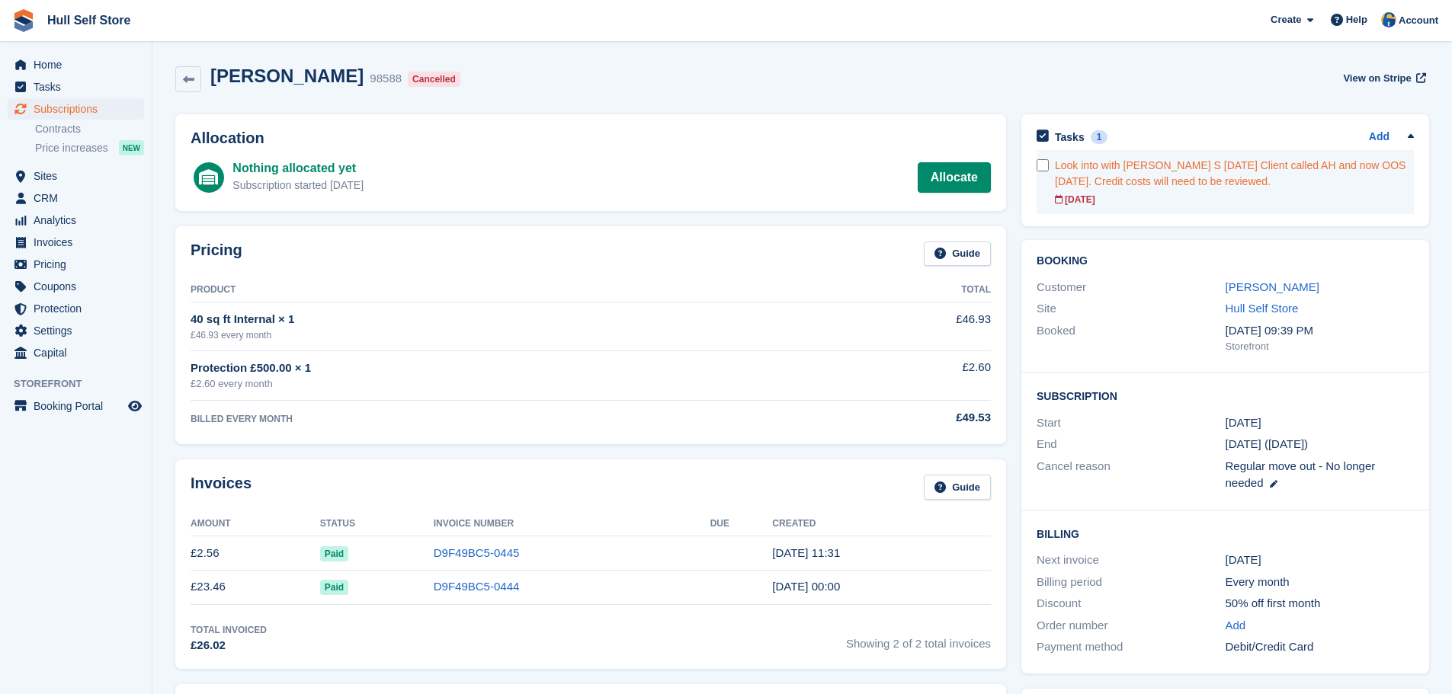
click at [1177, 178] on div "Look into with [PERSON_NAME] S [DATE] Client called AH and now OOS [DATE]. Cred…" at bounding box center [1234, 174] width 359 height 32
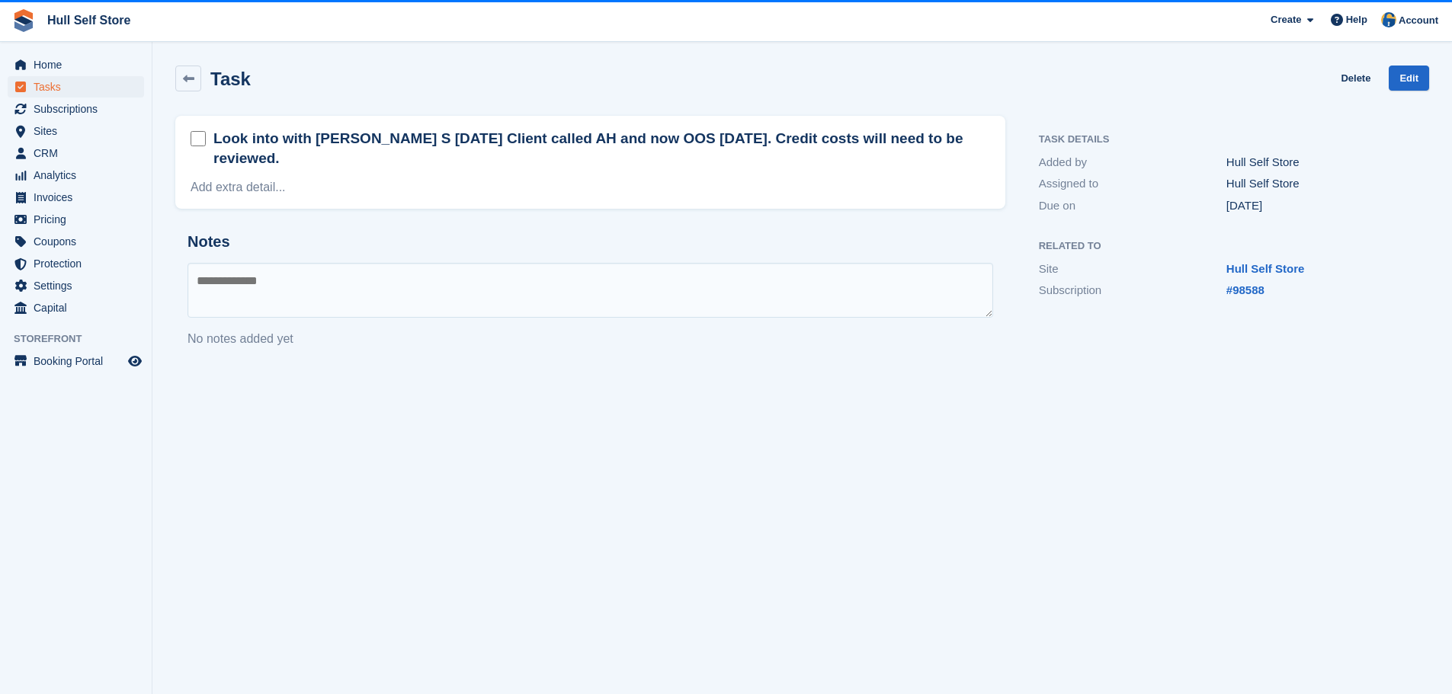
click at [520, 273] on textarea at bounding box center [591, 290] width 806 height 55
click at [711, 283] on textarea "**********" at bounding box center [591, 290] width 806 height 55
click at [457, 275] on textarea "**********" at bounding box center [591, 290] width 806 height 55
type textarea "**********"
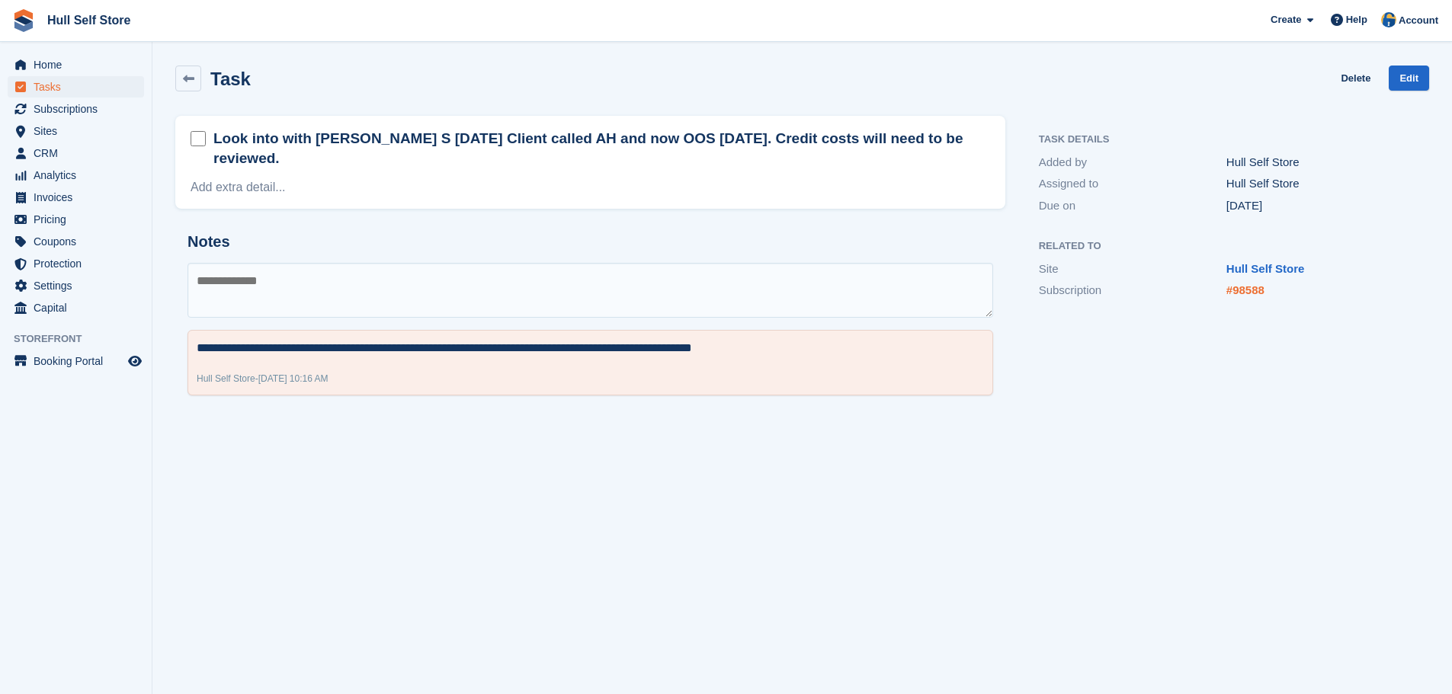
click at [1252, 287] on link "#98588" at bounding box center [1245, 290] width 38 height 13
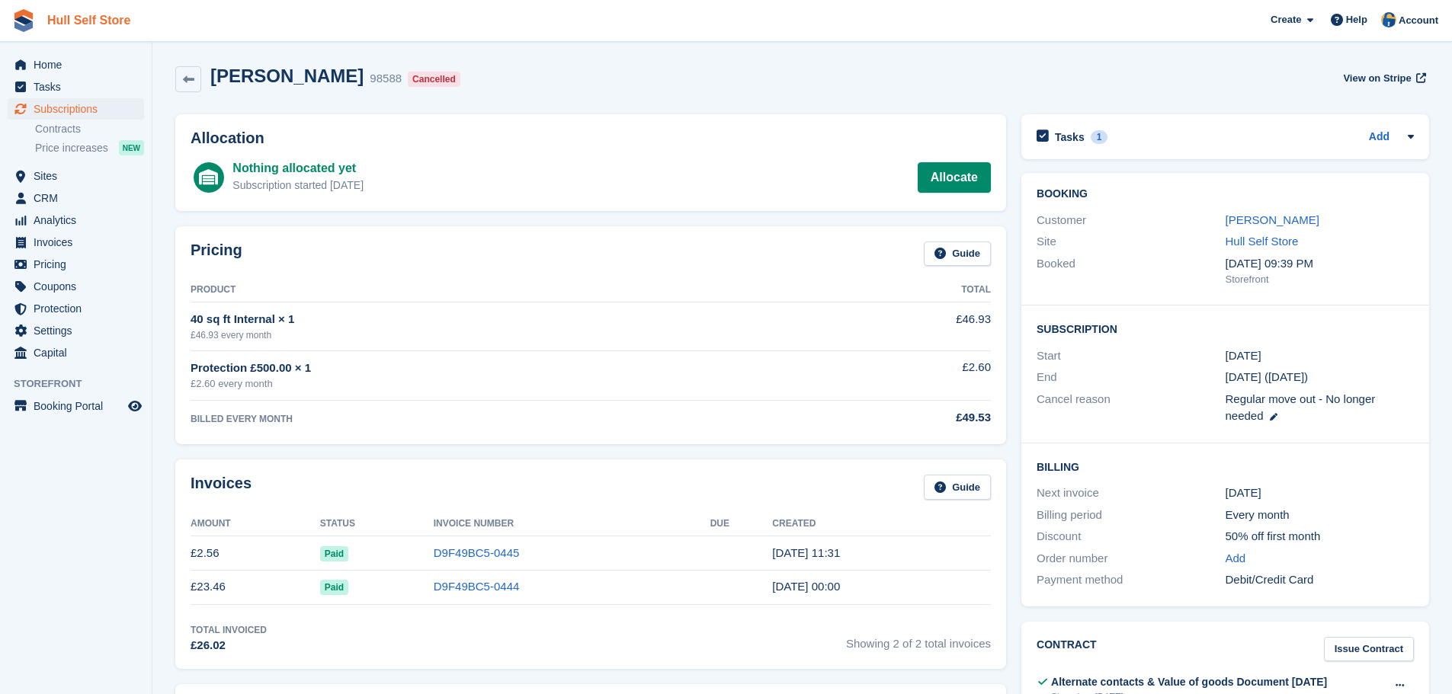
click at [62, 17] on link "Hull Self Store" at bounding box center [88, 20] width 95 height 25
